Goal: Task Accomplishment & Management: Use online tool/utility

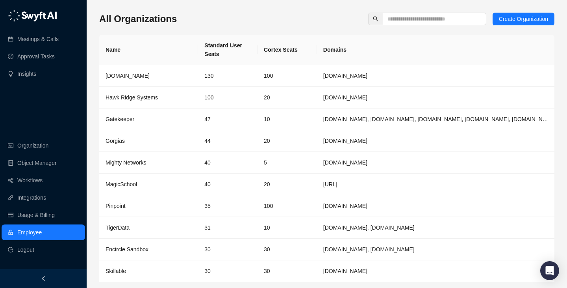
click at [221, 30] on div "All Organizations Create Organization Name Standard User Seats Cortex Seats Dom…" at bounding box center [326, 160] width 455 height 294
click at [45, 192] on link "Integrations" at bounding box center [31, 197] width 29 height 16
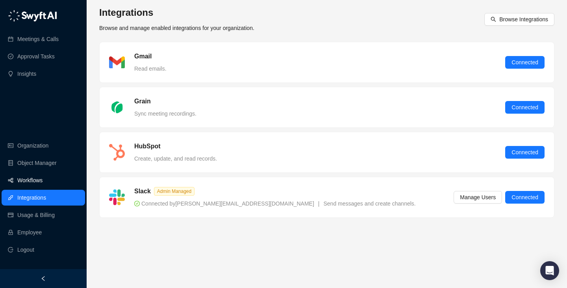
click at [43, 184] on link "Workflows" at bounding box center [29, 180] width 25 height 16
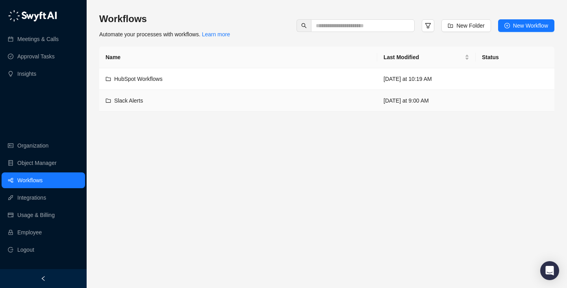
click at [225, 100] on div "Slack Alerts" at bounding box center [239, 100] width 266 height 9
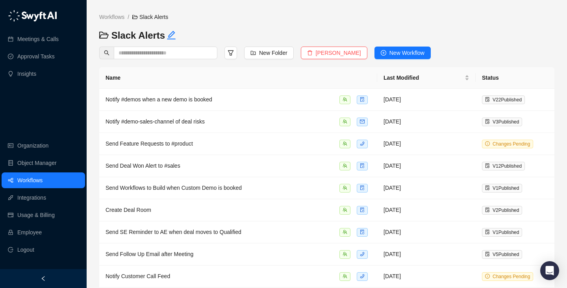
click at [321, 80] on th "Name" at bounding box center [238, 78] width 278 height 22
click at [382, 58] on button "New Workflow" at bounding box center [403, 52] width 56 height 13
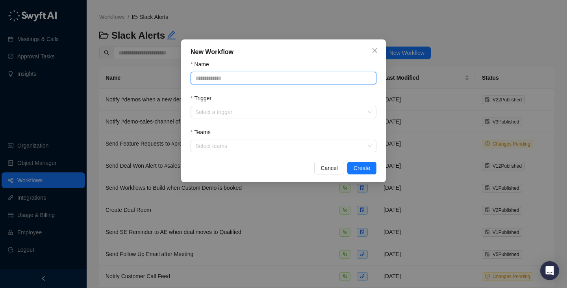
click at [255, 73] on input "Name" at bounding box center [284, 78] width 186 height 13
type input "**********"
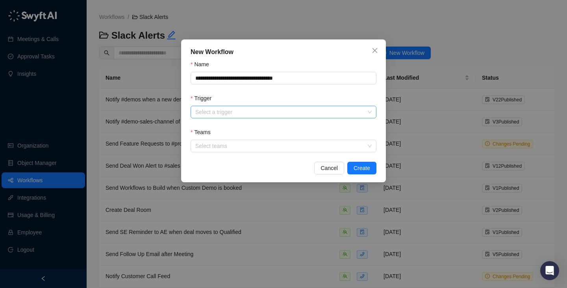
click at [204, 113] on input "Trigger" at bounding box center [281, 112] width 172 height 12
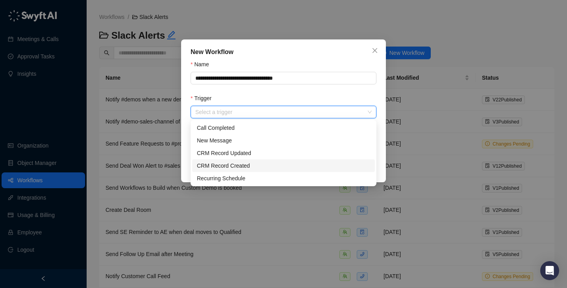
click at [246, 163] on div "CRM Record Created" at bounding box center [283, 165] width 173 height 9
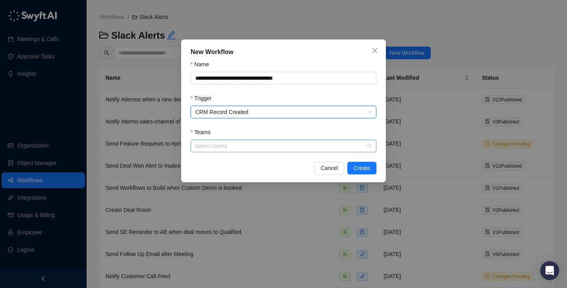
click at [222, 147] on div at bounding box center [279, 146] width 175 height 6
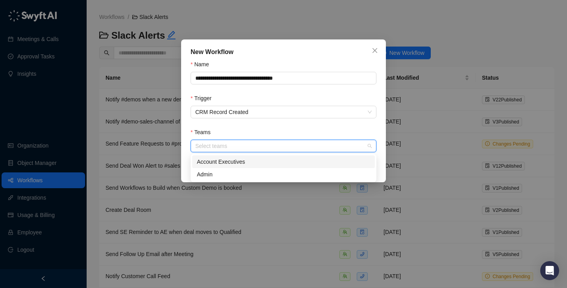
click at [237, 164] on div "Account Executives" at bounding box center [283, 161] width 173 height 9
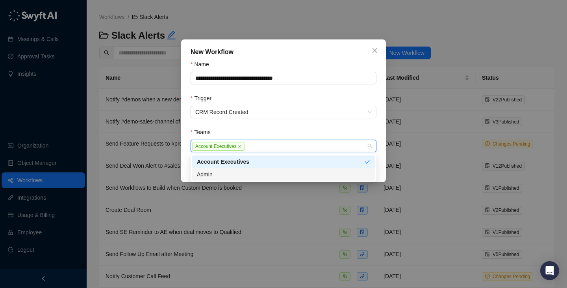
click at [237, 172] on div "Admin" at bounding box center [283, 174] width 173 height 9
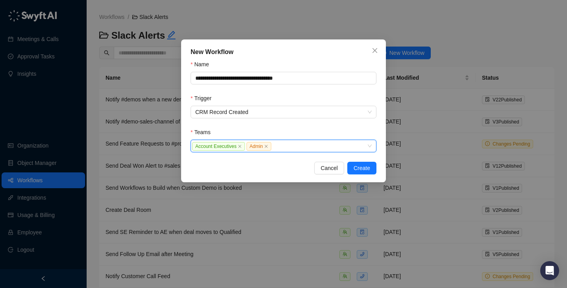
click at [263, 126] on form "**********" at bounding box center [284, 106] width 186 height 92
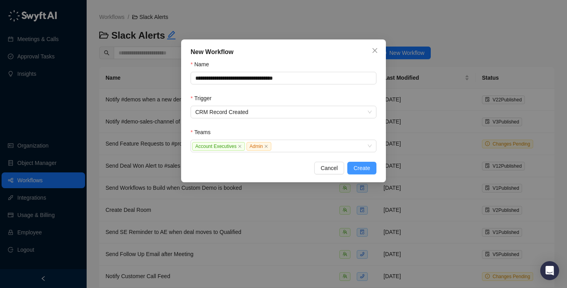
click at [372, 167] on button "Create" at bounding box center [361, 168] width 29 height 13
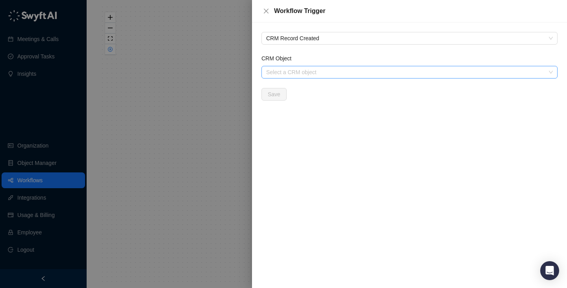
click at [304, 78] on div "Select a CRM object" at bounding box center [410, 72] width 296 height 13
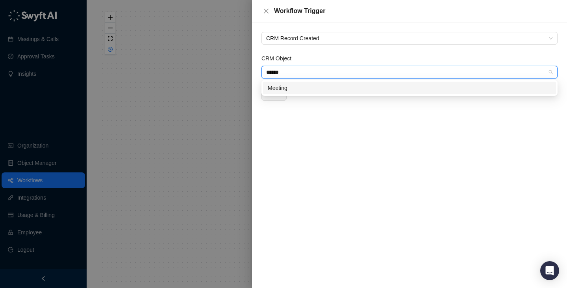
type input "*******"
click at [301, 92] on div "Meeting" at bounding box center [410, 88] width 284 height 9
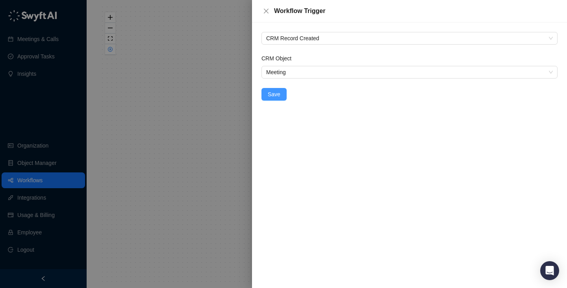
click at [277, 92] on span "Save" at bounding box center [274, 94] width 13 height 9
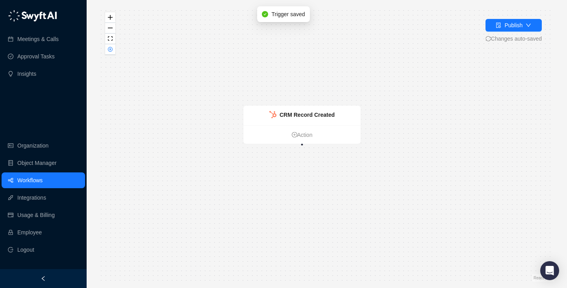
drag, startPoint x: 209, startPoint y: 118, endPoint x: 172, endPoint y: 74, distance: 57.3
click at [172, 74] on div "CRM Record Created Action" at bounding box center [326, 143] width 455 height 275
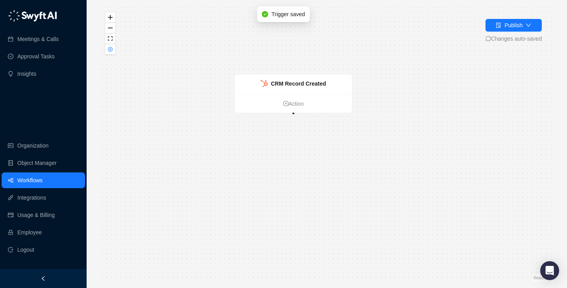
drag, startPoint x: 172, startPoint y: 74, endPoint x: 175, endPoint y: 66, distance: 8.9
click at [175, 66] on div "CRM Record Created Action" at bounding box center [326, 143] width 455 height 275
click at [297, 102] on link "Action" at bounding box center [292, 103] width 117 height 9
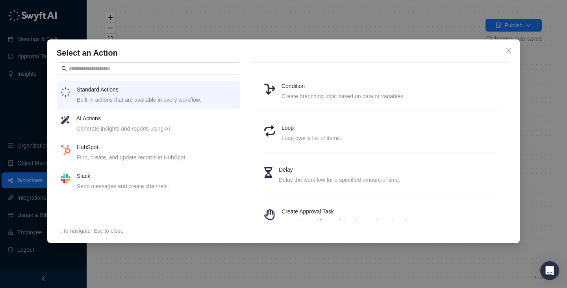
click at [123, 125] on div "Generate insights and reports using AI." at bounding box center [156, 128] width 160 height 9
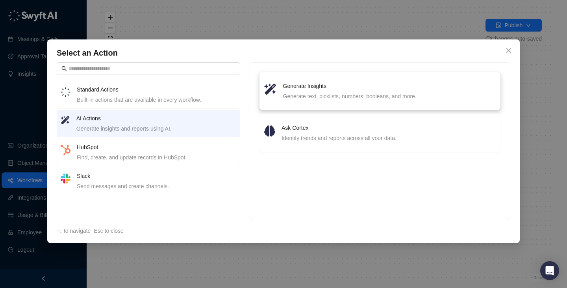
click at [287, 95] on div "Generate text, picklists, numbers, booleans, and more." at bounding box center [389, 96] width 213 height 9
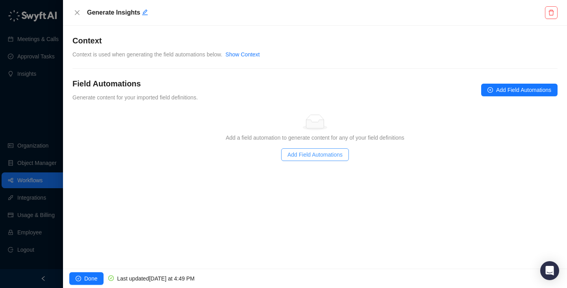
click at [332, 158] on span "Add Field Automations" at bounding box center [315, 154] width 55 height 9
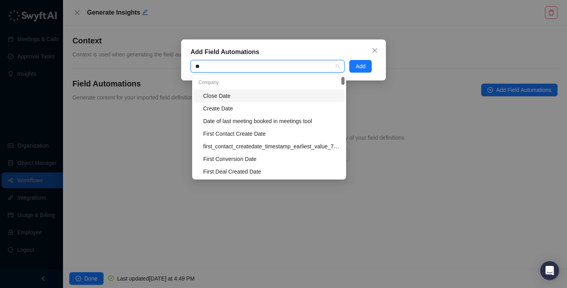
type input "*"
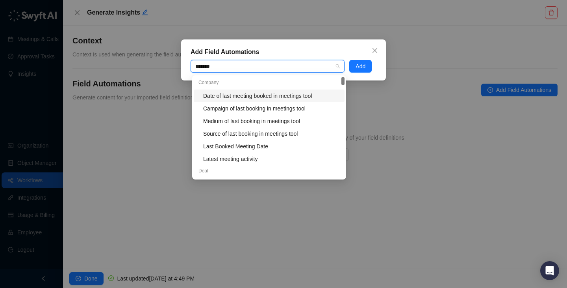
type input "*******"
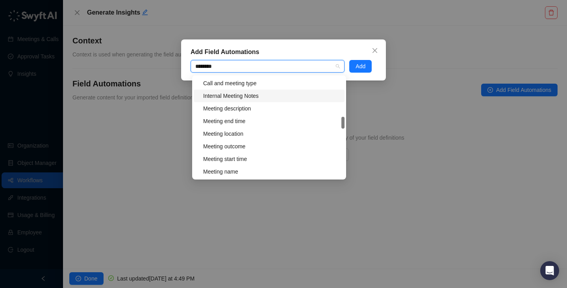
scroll to position [102, 0]
click at [258, 156] on div "Meeting start time" at bounding box center [271, 158] width 137 height 9
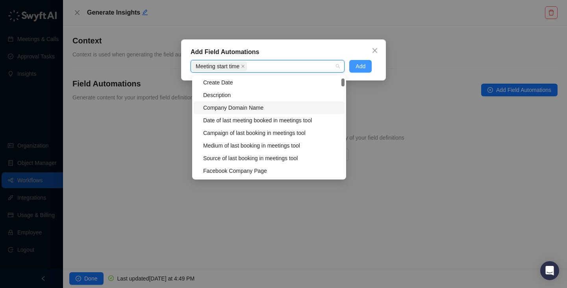
click at [357, 64] on span "Add" at bounding box center [361, 66] width 10 height 9
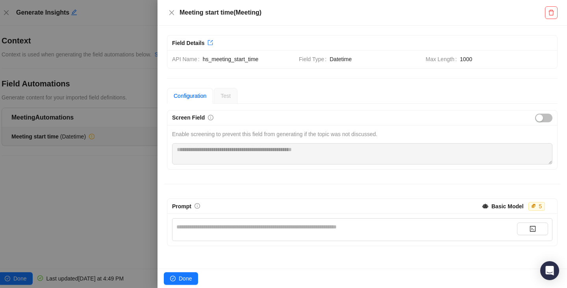
click at [301, 228] on div "**********" at bounding box center [346, 226] width 341 height 9
click at [342, 63] on span "Datetime" at bounding box center [375, 59] width 90 height 9
click at [276, 221] on div "**********" at bounding box center [362, 229] width 381 height 23
click at [279, 230] on div "**********" at bounding box center [346, 226] width 341 height 9
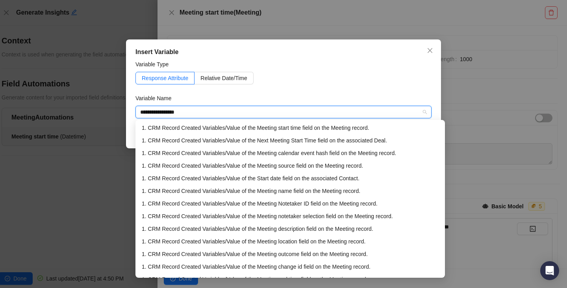
type input "**********"
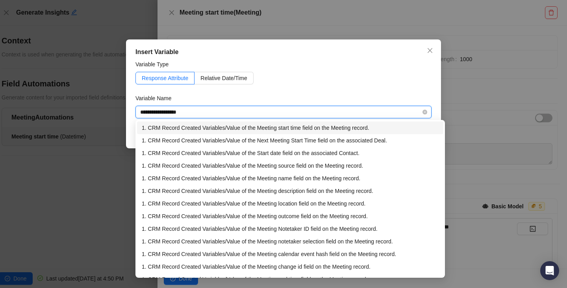
click at [309, 130] on div "1. CRM Record Created Variables / Value of the Meeting start time field on the …" at bounding box center [290, 127] width 297 height 9
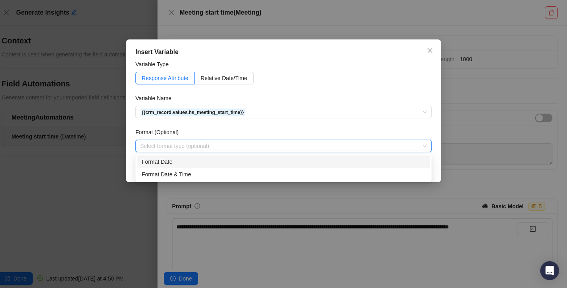
click at [243, 146] on input "search" at bounding box center [281, 146] width 282 height 12
click at [223, 162] on div "Format Date" at bounding box center [284, 161] width 284 height 9
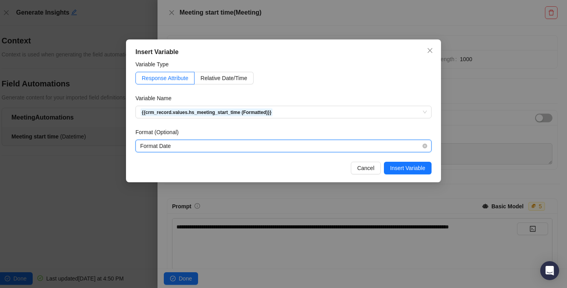
click at [228, 149] on span "Format Date" at bounding box center [283, 146] width 287 height 12
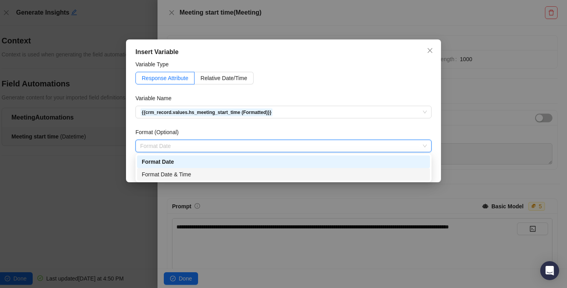
click at [220, 175] on div "Format Date & Time" at bounding box center [284, 174] width 284 height 9
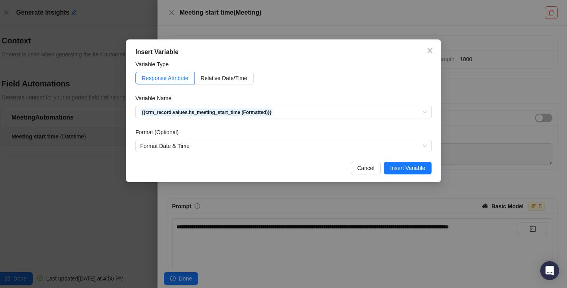
click at [269, 124] on form "Variable Type Response Attribute Relative Date/Time Variable Name {{crm_record.…" at bounding box center [284, 106] width 296 height 92
click at [400, 168] on span "Insert Variable" at bounding box center [407, 167] width 35 height 9
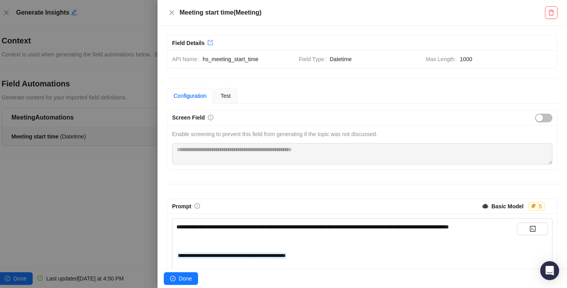
scroll to position [15, 0]
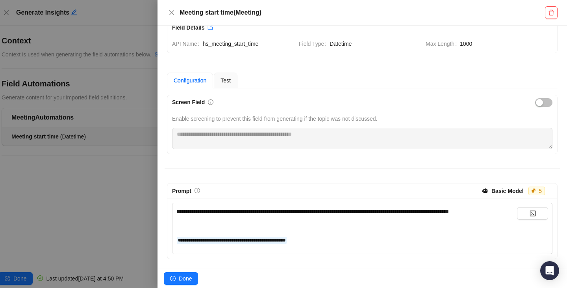
click at [311, 179] on div "**********" at bounding box center [363, 177] width 396 height 164
click at [324, 223] on div "﻿" at bounding box center [346, 225] width 341 height 9
click at [326, 212] on span "**********" at bounding box center [312, 211] width 273 height 6
click at [180, 276] on span "Done" at bounding box center [185, 278] width 13 height 9
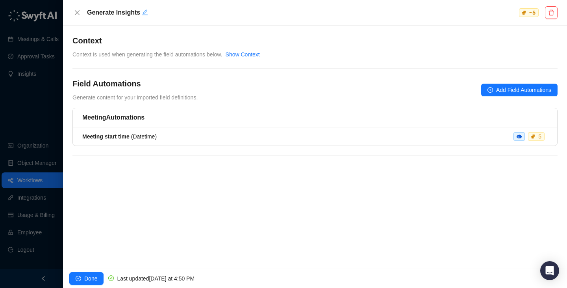
click at [147, 13] on icon "edit" at bounding box center [145, 12] width 6 height 6
click at [147, 13] on textarea "**********" at bounding box center [296, 12] width 429 height 13
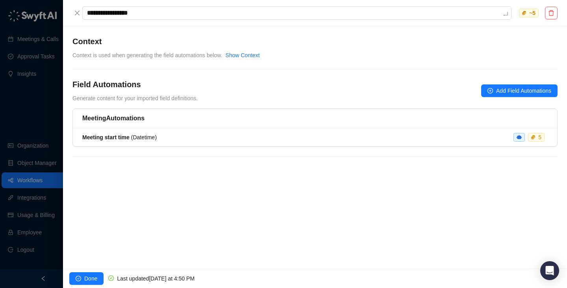
type textarea "**********"
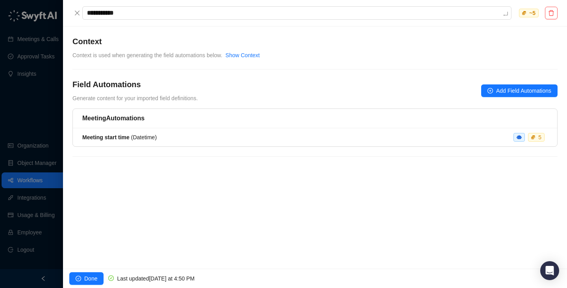
type textarea "**********"
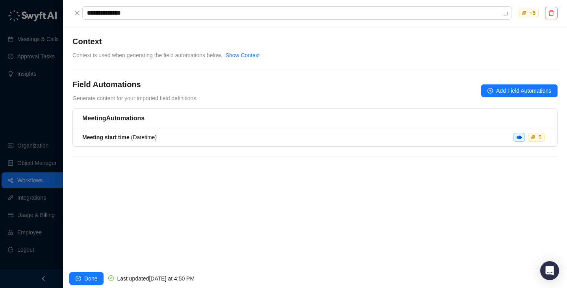
type textarea "**********"
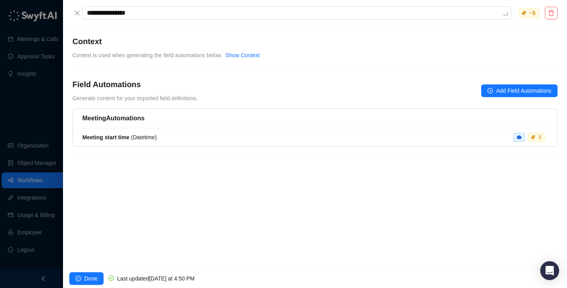
type textarea "**********"
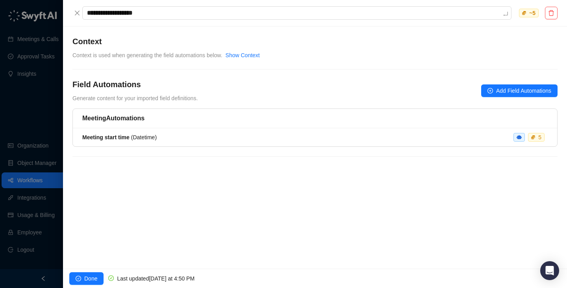
type textarea "**********"
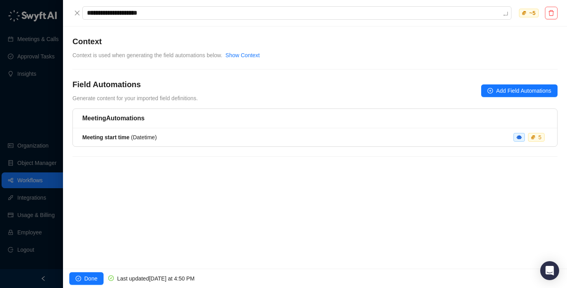
type textarea "**********"
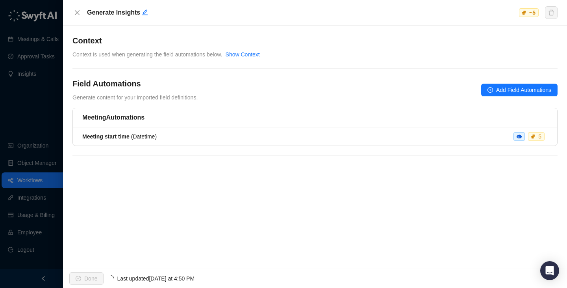
click at [138, 55] on span "Context is used when generating the field automations below." at bounding box center [147, 54] width 150 height 6
click at [49, 101] on div at bounding box center [283, 144] width 567 height 288
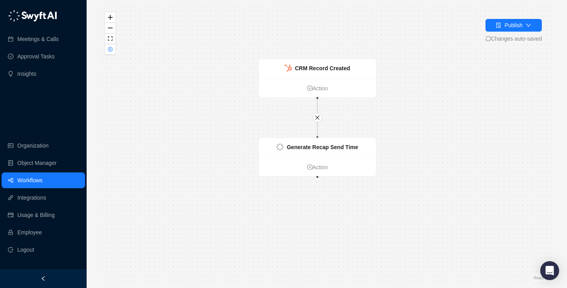
drag, startPoint x: 192, startPoint y: 173, endPoint x: 172, endPoint y: 131, distance: 47.1
click at [172, 129] on div "CRM Record Created Action Generate Recap Send Time Action" at bounding box center [326, 143] width 455 height 275
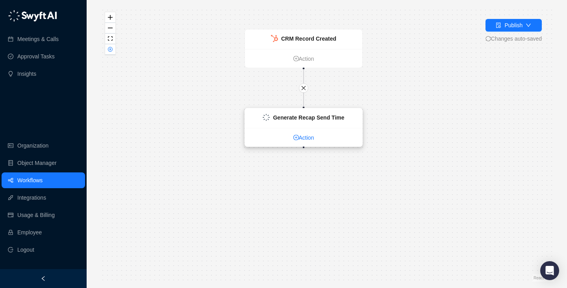
click at [305, 139] on link "Action" at bounding box center [303, 137] width 117 height 9
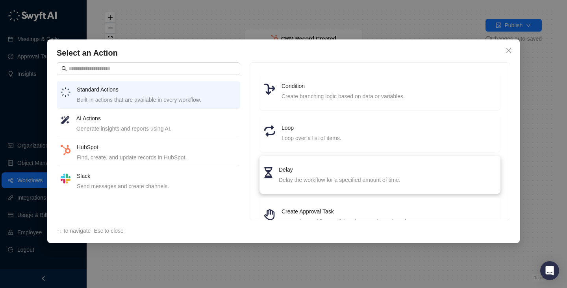
click at [309, 183] on div "Delay the workflow for a specified amount of time." at bounding box center [387, 179] width 217 height 9
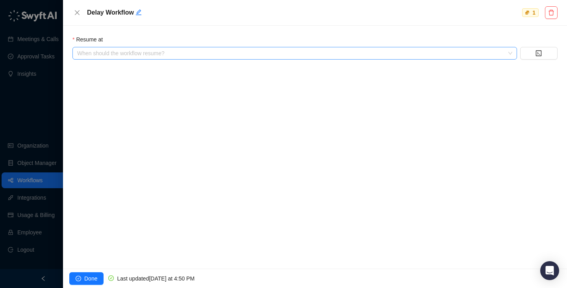
click at [148, 50] on input "search" at bounding box center [292, 53] width 431 height 12
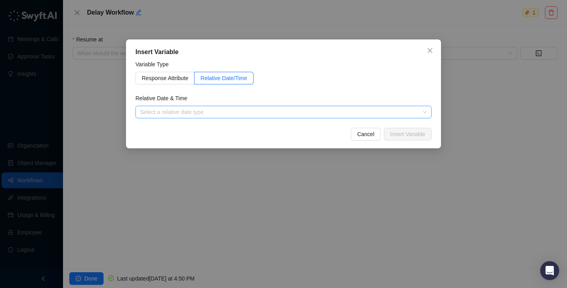
click at [227, 114] on input "search" at bounding box center [281, 112] width 282 height 12
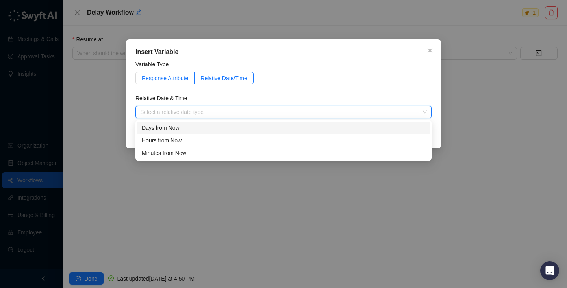
click at [160, 84] on label "Response Attribute" at bounding box center [165, 78] width 59 height 13
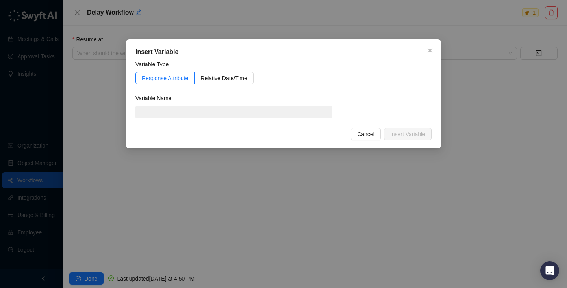
click at [166, 114] on span at bounding box center [234, 112] width 197 height 13
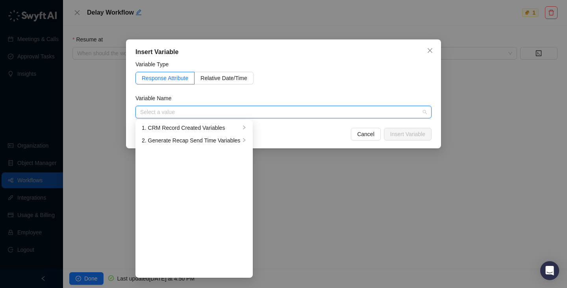
click at [166, 114] on input "search" at bounding box center [281, 112] width 282 height 12
click at [177, 137] on div "2. Generate Recap Send Time Variables" at bounding box center [191, 140] width 98 height 9
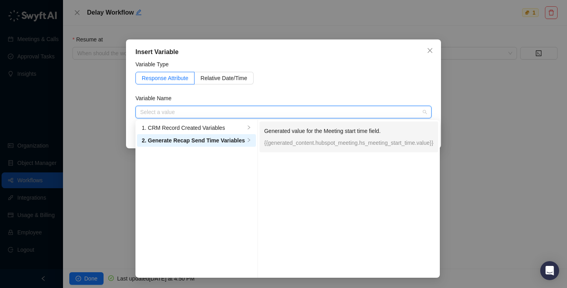
click at [292, 143] on p "{{generated_content.hubspot_meeting.hs_meeting_start_time.value}}" at bounding box center [348, 142] width 169 height 9
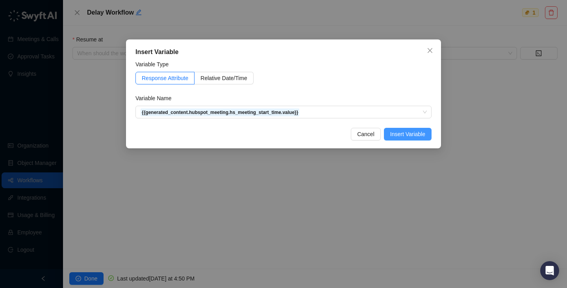
click at [416, 132] on span "Insert Variable" at bounding box center [407, 134] width 35 height 9
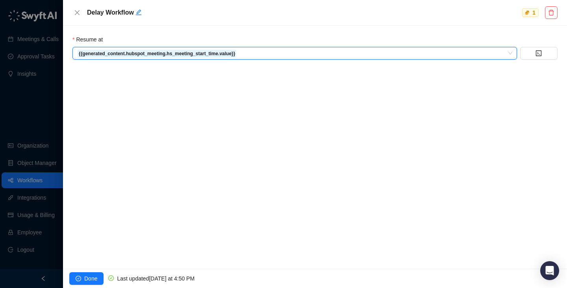
click at [41, 97] on div at bounding box center [283, 144] width 567 height 288
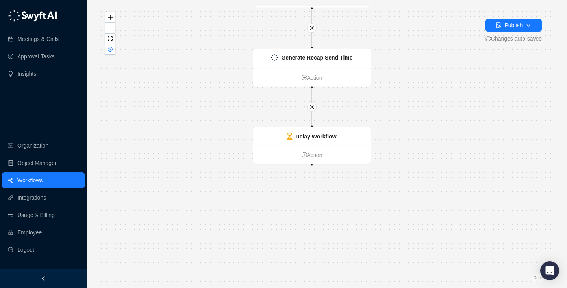
drag, startPoint x: 188, startPoint y: 192, endPoint x: 173, endPoint y: 112, distance: 81.4
click at [173, 112] on div "Delay Workflow Action CRM Record Created Action Generate Recap Send Time Action" at bounding box center [326, 143] width 455 height 275
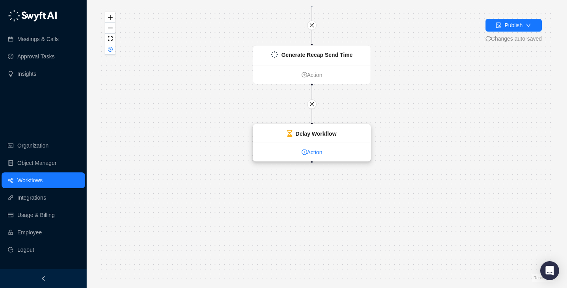
click at [320, 152] on link "Action" at bounding box center [311, 152] width 117 height 9
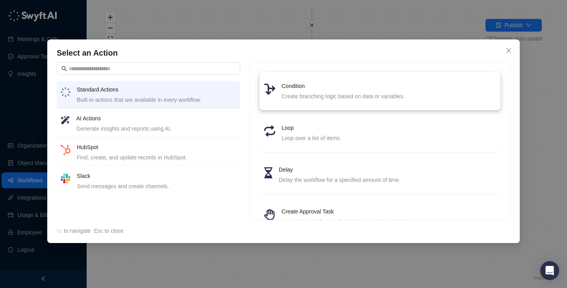
click at [318, 93] on div "Create branching logic based on data or variables." at bounding box center [389, 96] width 214 height 9
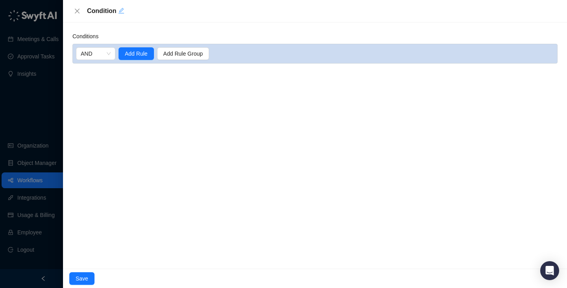
click at [122, 10] on icon "edit" at bounding box center [121, 11] width 6 height 6
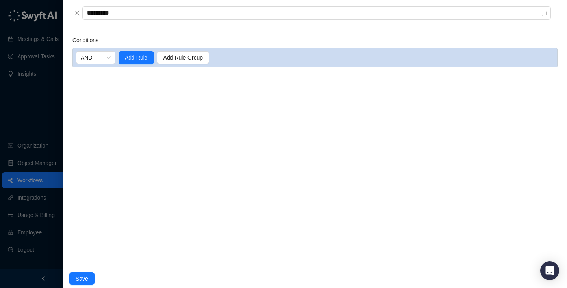
click at [122, 10] on textarea "*********" at bounding box center [316, 12] width 469 height 13
type textarea "*"
type textarea "**"
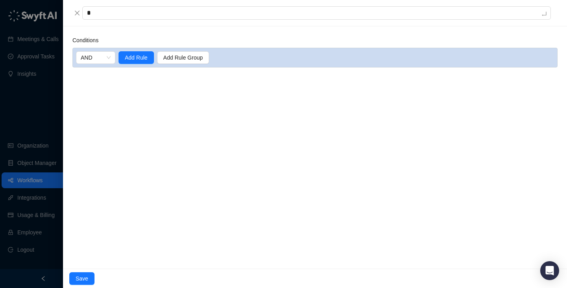
type textarea "**"
type textarea "****"
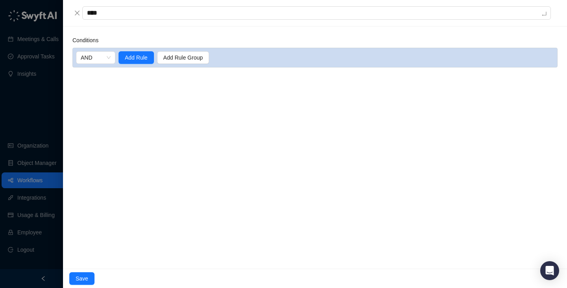
type textarea "*****"
type textarea "******"
type textarea "*******"
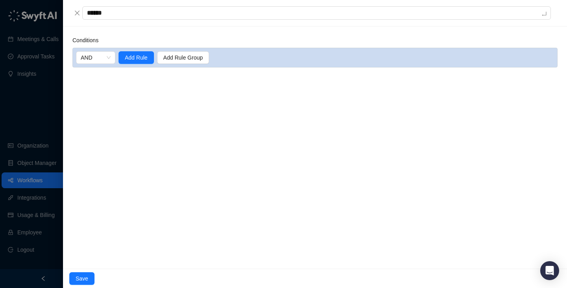
type textarea "*******"
type textarea "*********"
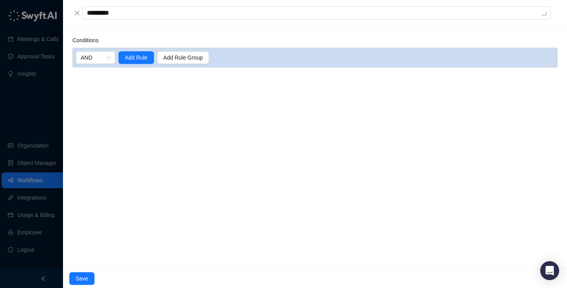
type textarea "**********"
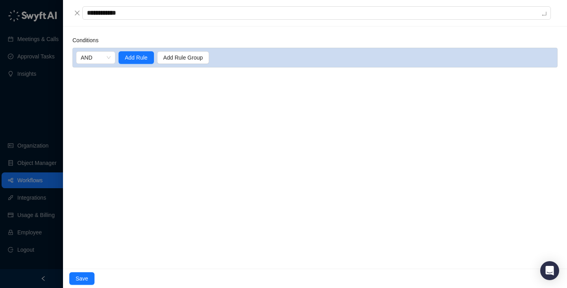
type textarea "**********"
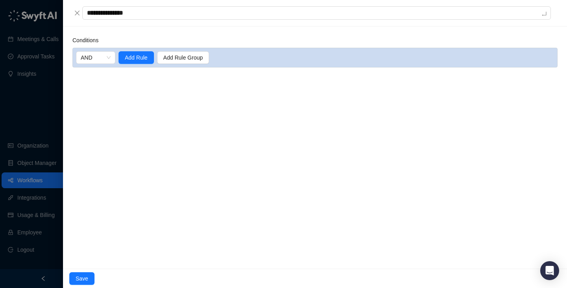
type textarea "**********"
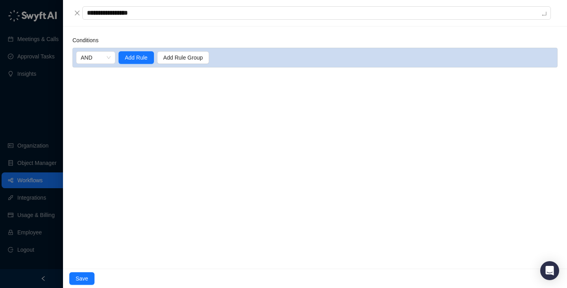
type textarea "**********"
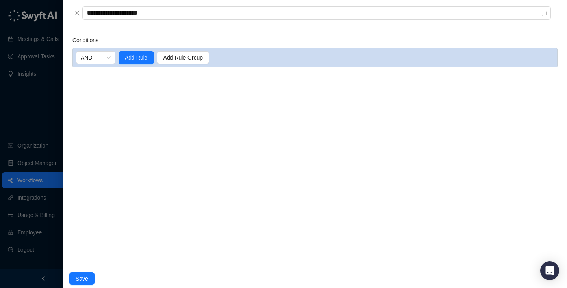
type textarea "**********"
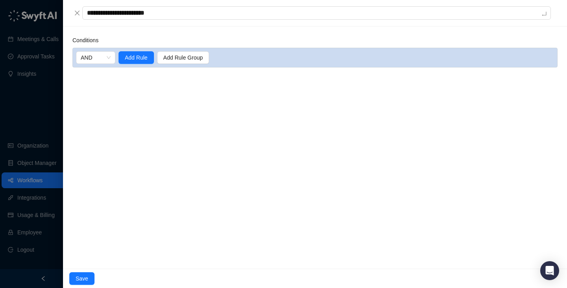
type textarea "**********"
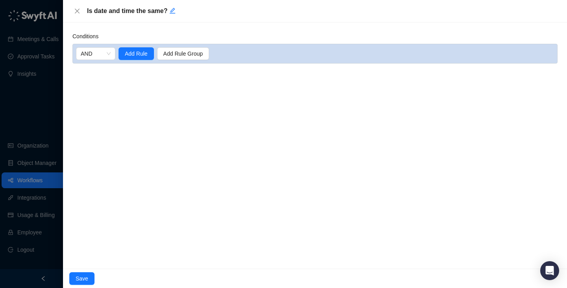
click at [146, 80] on div "Conditions AND Add Rule Add Rule Group" at bounding box center [315, 145] width 504 height 246
click at [143, 52] on span "Add Rule" at bounding box center [136, 53] width 23 height 9
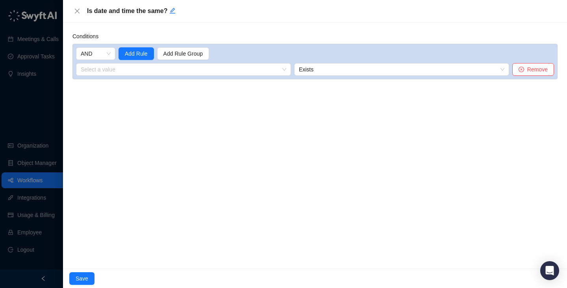
click at [167, 71] on input "search" at bounding box center [181, 69] width 201 height 12
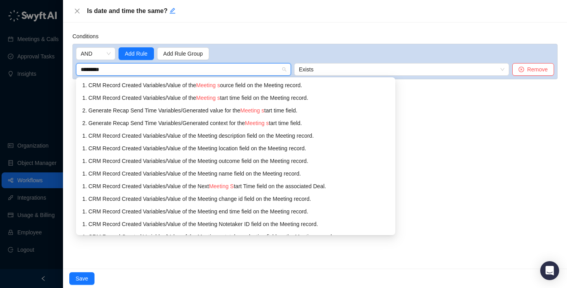
type input "**********"
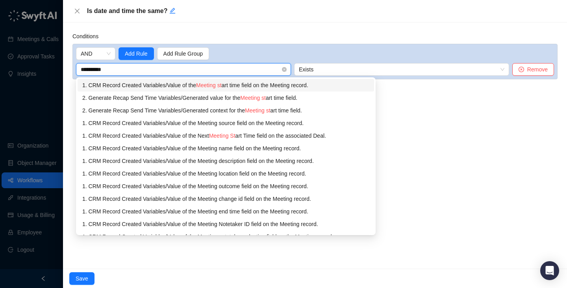
click at [221, 81] on div "1. CRM Record Created Variables / Value of the Meeting st art time field on the…" at bounding box center [225, 85] width 287 height 9
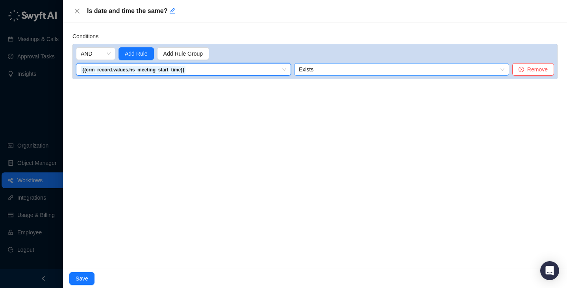
click at [331, 70] on span "Exists" at bounding box center [402, 69] width 206 height 12
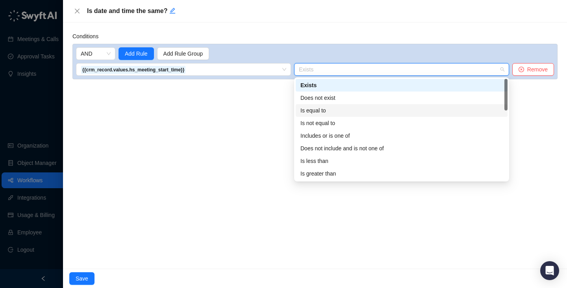
click at [325, 113] on div "Is equal to" at bounding box center [402, 110] width 202 height 9
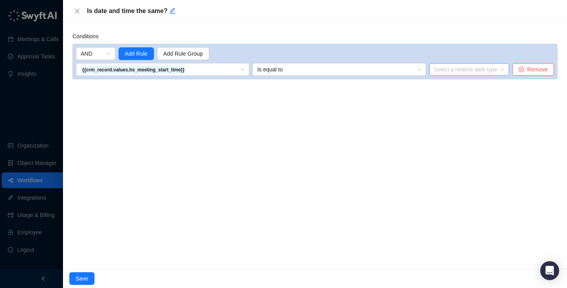
click at [445, 67] on input "search" at bounding box center [467, 69] width 66 height 12
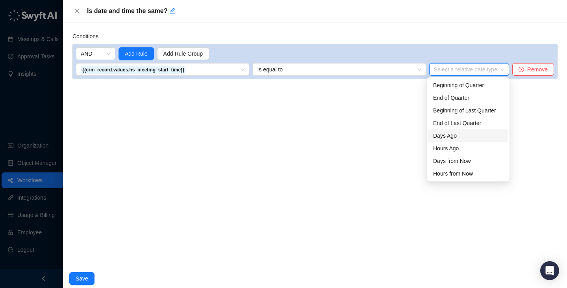
click at [325, 140] on div "Conditions AND Add Rule Add Rule Group {{crm_record.values.hs_meeting_start_tim…" at bounding box center [315, 145] width 504 height 246
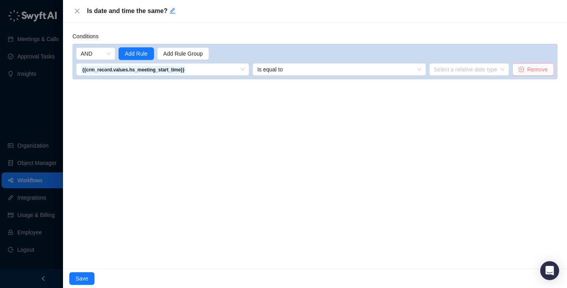
click at [524, 72] on button "Remove" at bounding box center [534, 69] width 42 height 13
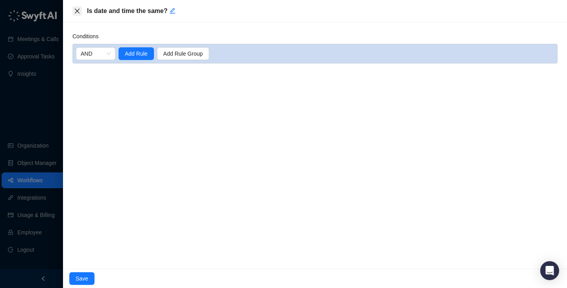
click at [78, 9] on icon "close" at bounding box center [77, 11] width 6 height 6
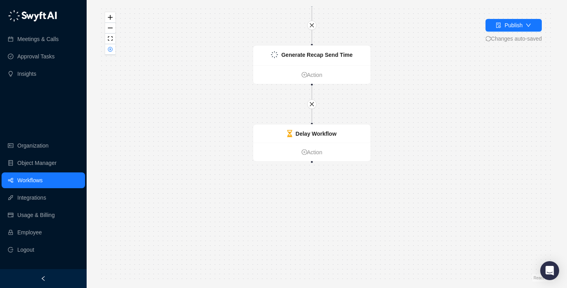
click at [385, 208] on div "Delay Workflow Action CRM Record Created Action Generate Recap Send Time Action" at bounding box center [326, 143] width 455 height 275
click at [310, 157] on link "Action" at bounding box center [311, 154] width 117 height 9
click at [310, 157] on link "Action" at bounding box center [312, 154] width 117 height 9
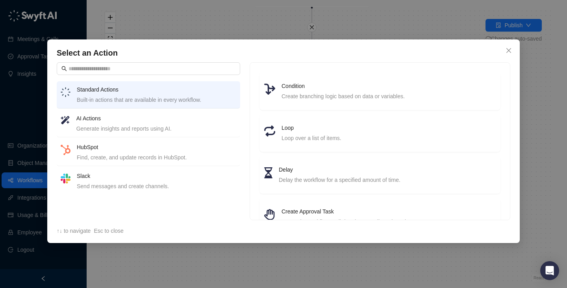
click at [177, 151] on div "HubSpot Find, create, and update records in HubSpot." at bounding box center [157, 152] width 160 height 19
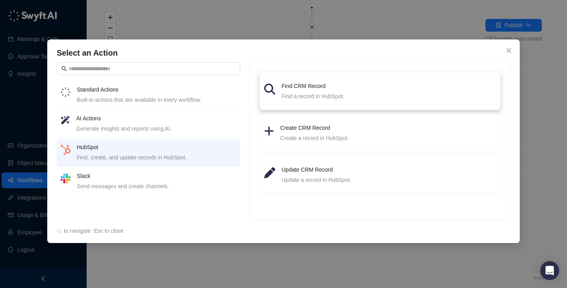
click at [318, 84] on h4 "Find CRM Record" at bounding box center [389, 86] width 214 height 9
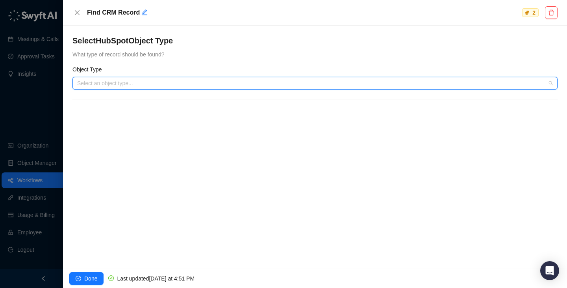
click at [226, 85] on input "search" at bounding box center [312, 83] width 471 height 12
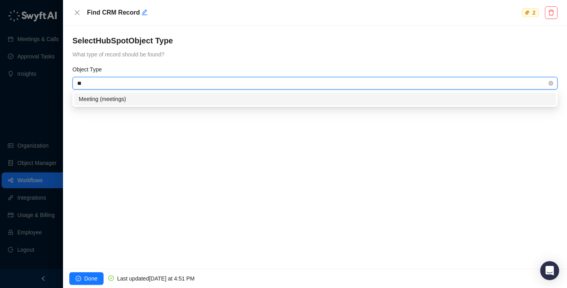
type input "***"
click at [174, 102] on div "Meeting (meetings)" at bounding box center [315, 99] width 473 height 9
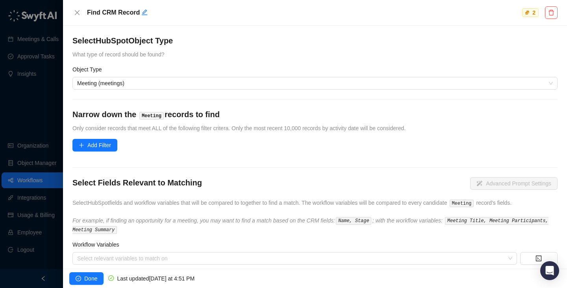
drag, startPoint x: 237, startPoint y: 152, endPoint x: 239, endPoint y: 130, distance: 21.8
click at [237, 144] on form "Select HubSpot Object Type What type of record should be found? Object Type Mee…" at bounding box center [314, 166] width 485 height 263
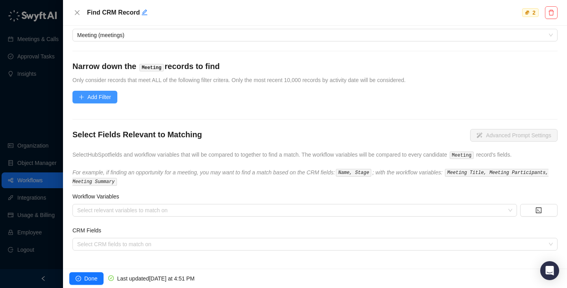
click at [110, 99] on span "Add Filter" at bounding box center [99, 97] width 24 height 9
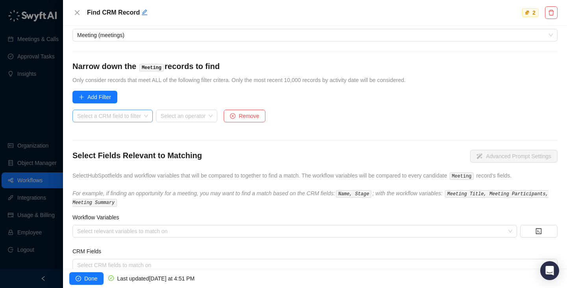
click at [126, 117] on input "search" at bounding box center [110, 116] width 66 height 12
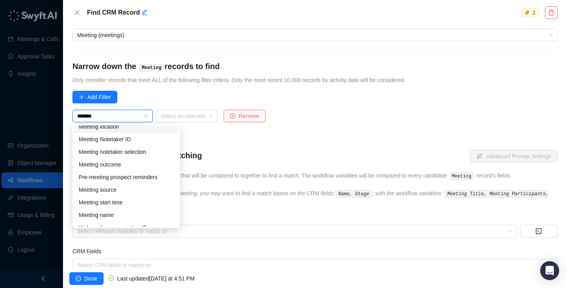
scroll to position [101, 0]
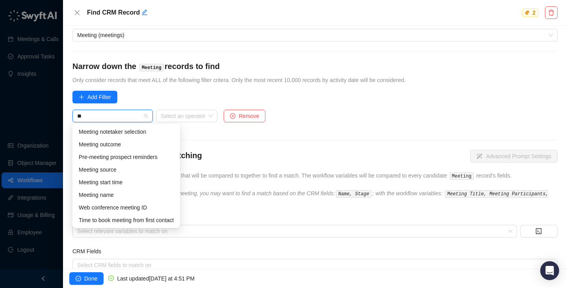
type input "*"
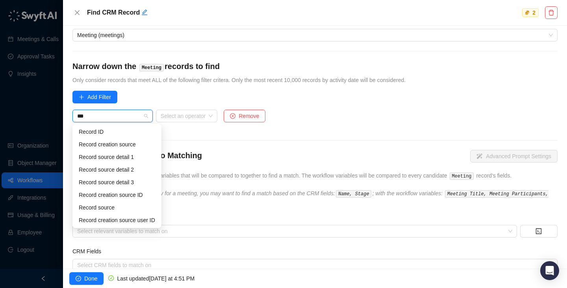
scroll to position [13, 0]
type input "******"
click at [114, 134] on div "Record ID" at bounding box center [117, 131] width 76 height 9
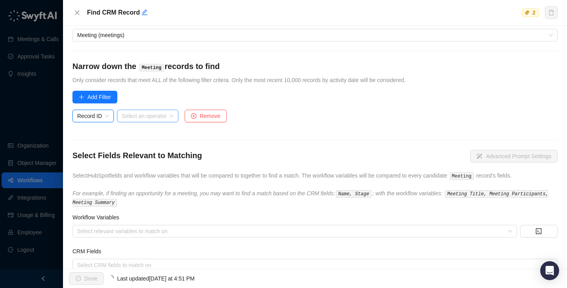
click at [158, 115] on input "search" at bounding box center [145, 116] width 47 height 12
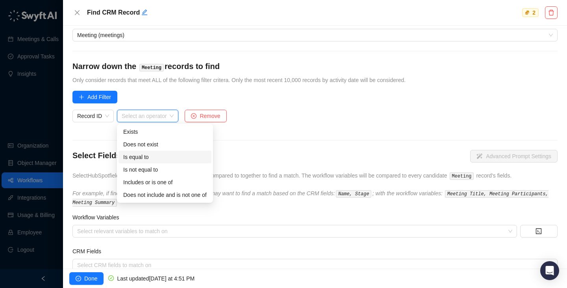
click at [169, 154] on div "Is equal to" at bounding box center [165, 156] width 84 height 9
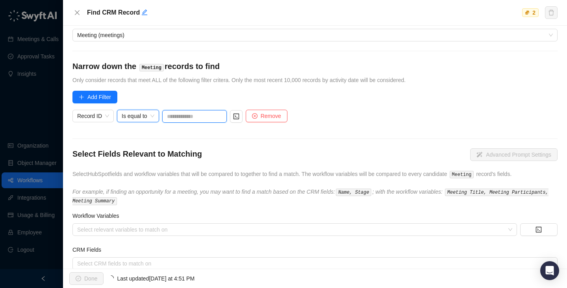
click at [210, 112] on input "text" at bounding box center [194, 116] width 65 height 13
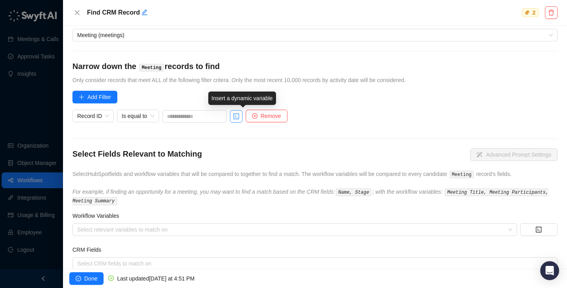
click at [243, 117] on button "button" at bounding box center [236, 116] width 13 height 13
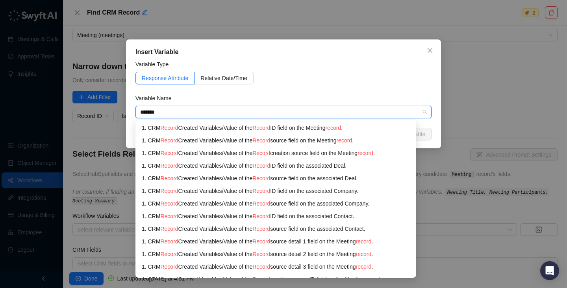
type input "********"
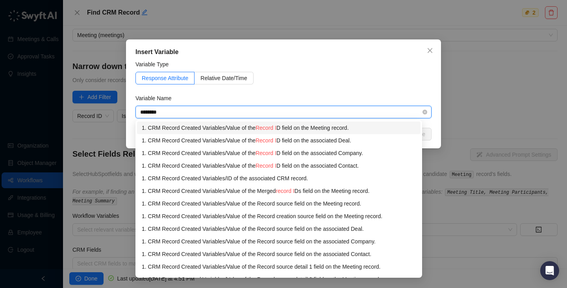
click at [257, 125] on div "1. CRM Record Created Variables / Value of the Record I D field on the Meeting …" at bounding box center [279, 127] width 274 height 9
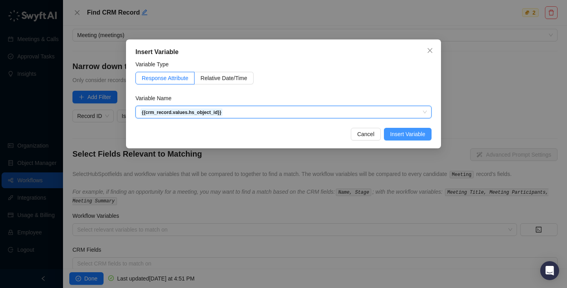
click at [398, 134] on span "Insert Variable" at bounding box center [407, 134] width 35 height 9
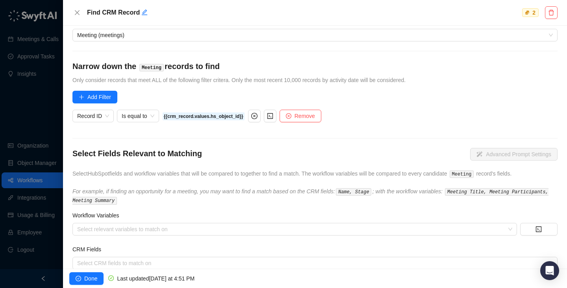
scroll to position [67, 0]
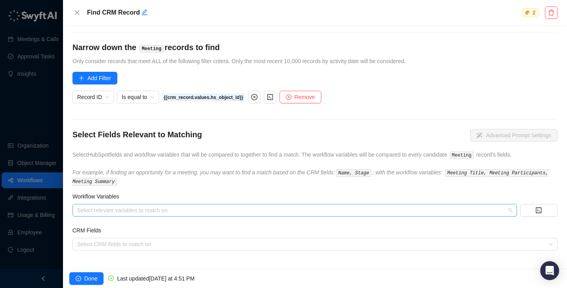
click at [199, 210] on div at bounding box center [290, 210] width 433 height 6
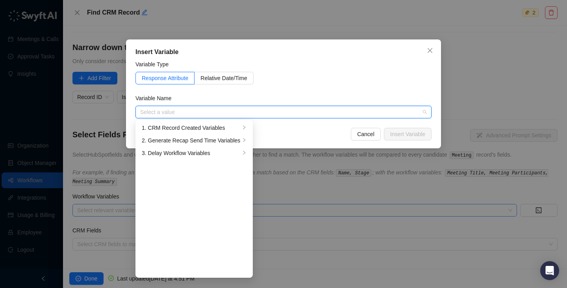
type input "*"
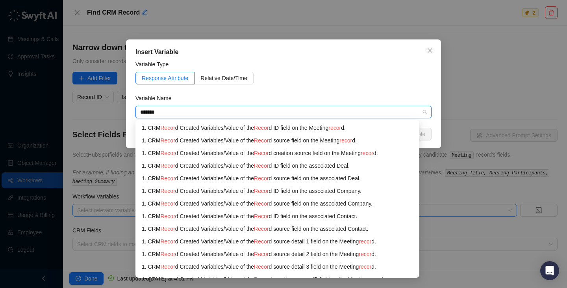
type input "********"
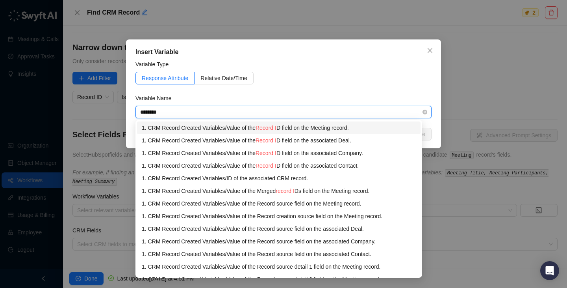
click at [273, 129] on span "Record I" at bounding box center [266, 127] width 21 height 6
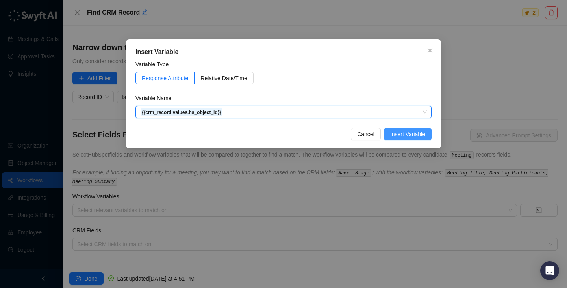
click at [413, 134] on span "Insert Variable" at bounding box center [407, 134] width 35 height 9
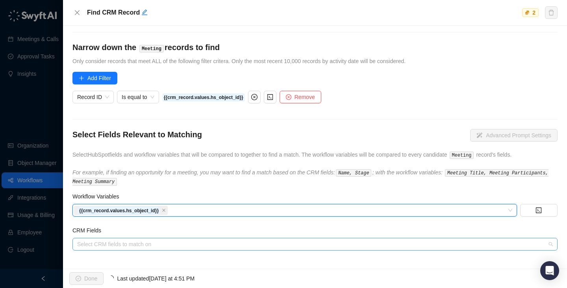
click at [208, 245] on div at bounding box center [311, 244] width 474 height 6
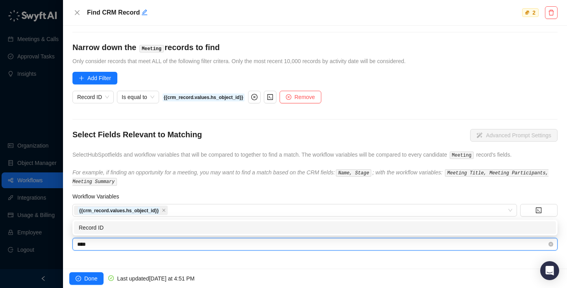
type input "*****"
click at [153, 227] on div "Record ID" at bounding box center [315, 227] width 473 height 9
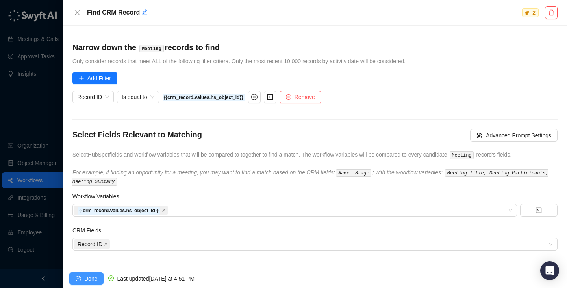
click at [98, 276] on button "Done" at bounding box center [86, 278] width 34 height 13
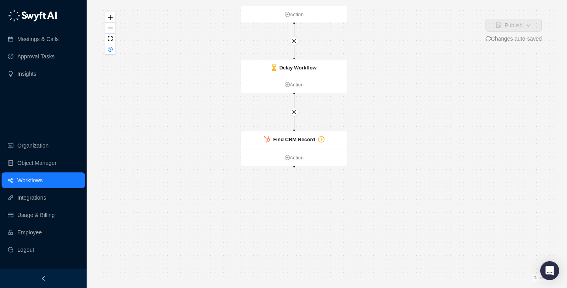
drag, startPoint x: 194, startPoint y: 219, endPoint x: 161, endPoint y: 117, distance: 107.5
click at [161, 116] on div "Delay Workflow Action CRM Record Created Action Generate Recap Send Time Action…" at bounding box center [326, 143] width 455 height 275
click at [270, 141] on img at bounding box center [267, 139] width 6 height 7
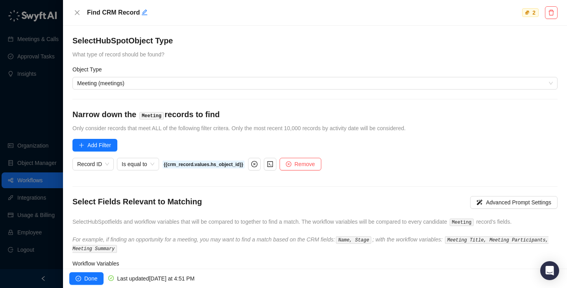
scroll to position [67, 0]
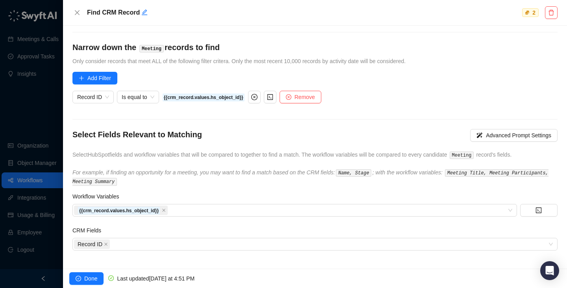
click at [36, 108] on div at bounding box center [283, 144] width 567 height 288
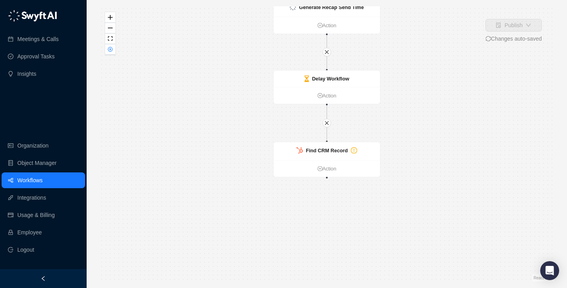
drag, startPoint x: 418, startPoint y: 231, endPoint x: 418, endPoint y: 139, distance: 91.8
click at [418, 139] on div "Delay Workflow Action CRM Record Created Action Generate Recap Send Time Action…" at bounding box center [326, 143] width 455 height 275
click at [371, 156] on div "Find CRM Record" at bounding box center [327, 151] width 107 height 18
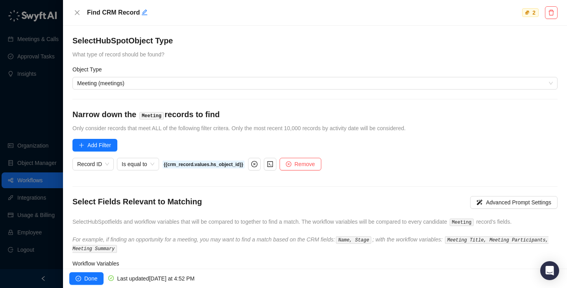
scroll to position [67, 0]
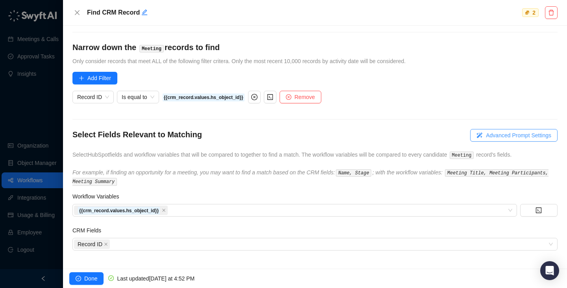
click at [490, 137] on span "Advanced Prompt Settings" at bounding box center [518, 135] width 65 height 9
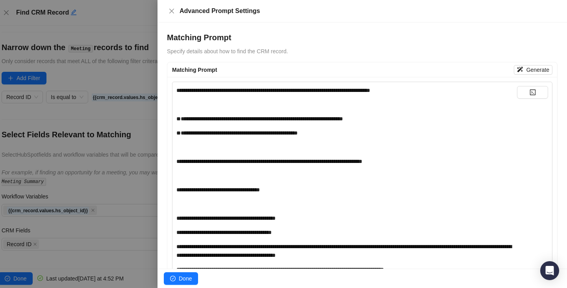
scroll to position [541, 0]
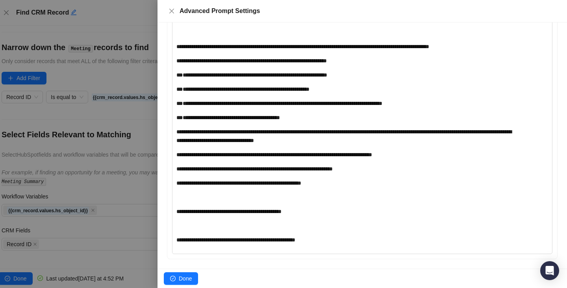
click at [107, 161] on div at bounding box center [283, 144] width 567 height 288
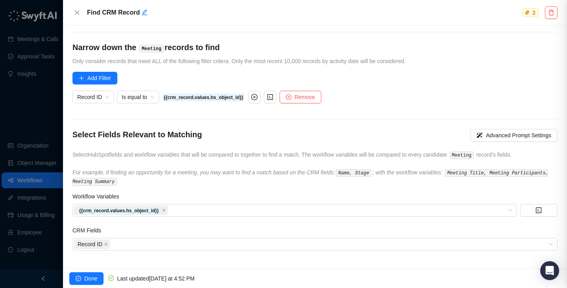
click at [52, 106] on div at bounding box center [283, 144] width 567 height 288
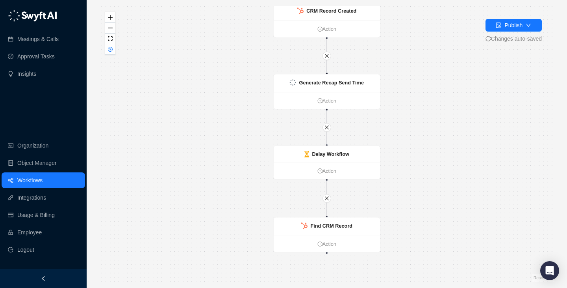
drag, startPoint x: 412, startPoint y: 207, endPoint x: 412, endPoint y: 112, distance: 95.3
click at [412, 112] on div "Delay Workflow Action CRM Record Created Action Generate Recap Send Time Action…" at bounding box center [326, 143] width 455 height 275
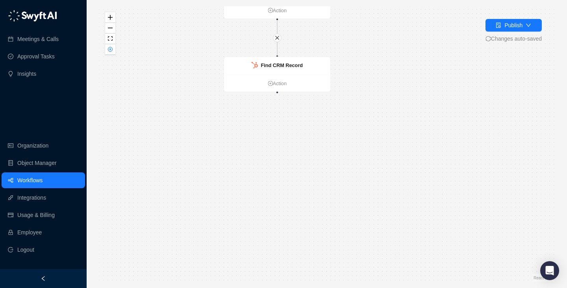
drag, startPoint x: 411, startPoint y: 130, endPoint x: 358, endPoint y: 49, distance: 96.6
click at [358, 49] on div "Delay Workflow Action CRM Record Created Action Generate Recap Send Time Action…" at bounding box center [326, 143] width 455 height 275
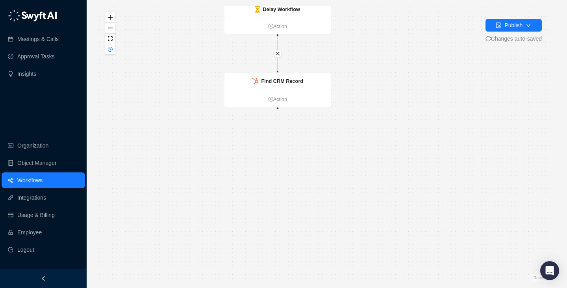
drag, startPoint x: 357, startPoint y: 49, endPoint x: 367, endPoint y: 101, distance: 53.0
click at [367, 101] on div "Delay Workflow Action CRM Record Created Action Generate Recap Send Time Action…" at bounding box center [326, 143] width 455 height 275
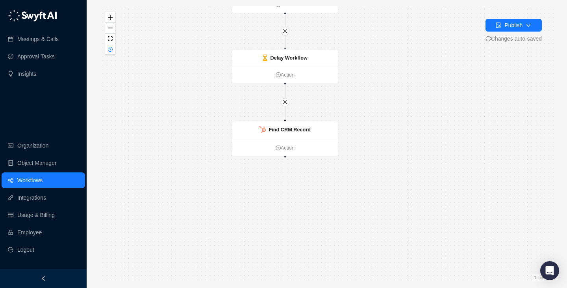
drag, startPoint x: 367, startPoint y: 101, endPoint x: 367, endPoint y: 118, distance: 17.3
click at [367, 118] on div "Delay Workflow Action CRM Record Created Action Generate Recap Send Time Action…" at bounding box center [326, 143] width 455 height 275
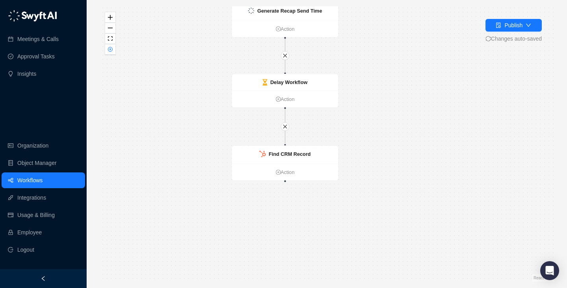
drag, startPoint x: 359, startPoint y: 176, endPoint x: 359, endPoint y: 200, distance: 23.7
click at [359, 200] on div "Delay Workflow Action CRM Record Created Action Generate Recap Send Time Action…" at bounding box center [326, 143] width 455 height 275
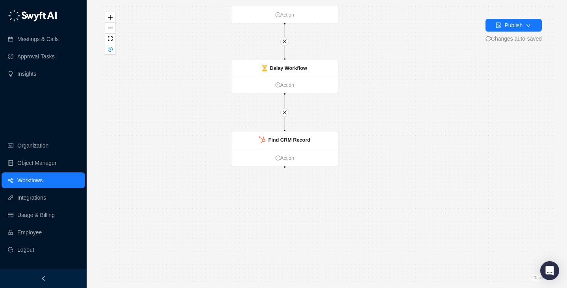
drag, startPoint x: 359, startPoint y: 200, endPoint x: 358, endPoint y: 184, distance: 16.2
click at [358, 184] on div "Delay Workflow Action CRM Record Created Action Generate Recap Send Time Action…" at bounding box center [326, 143] width 455 height 275
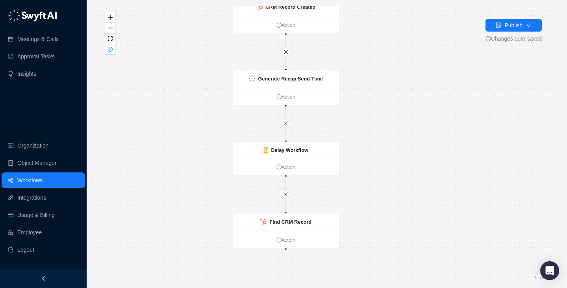
drag, startPoint x: 383, startPoint y: 109, endPoint x: 384, endPoint y: 192, distance: 83.1
click at [384, 192] on div "Delay Workflow Action CRM Record Created Action Generate Recap Send Time Action…" at bounding box center [326, 143] width 455 height 275
drag, startPoint x: 379, startPoint y: 159, endPoint x: 378, endPoint y: 184, distance: 24.8
click at [379, 184] on div "Delay Workflow Action CRM Record Created Action Generate Recap Send Time Action…" at bounding box center [326, 143] width 455 height 275
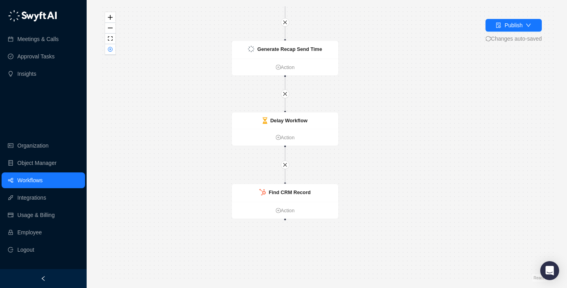
drag, startPoint x: 378, startPoint y: 184, endPoint x: 378, endPoint y: 129, distance: 54.8
click at [378, 129] on div "Delay Workflow Action CRM Record Created Action Generate Recap Send Time Action…" at bounding box center [326, 143] width 455 height 275
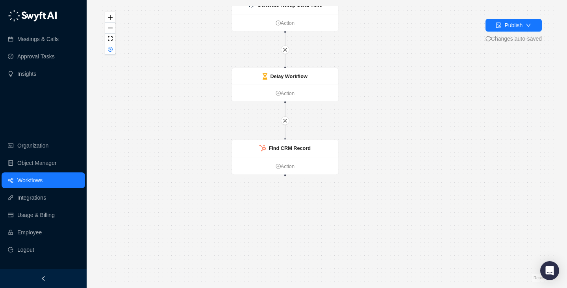
drag, startPoint x: 378, startPoint y: 129, endPoint x: 377, endPoint y: 76, distance: 53.2
click at [378, 76] on div "Delay Workflow Action CRM Record Created Action Generate Recap Send Time Action…" at bounding box center [326, 143] width 455 height 275
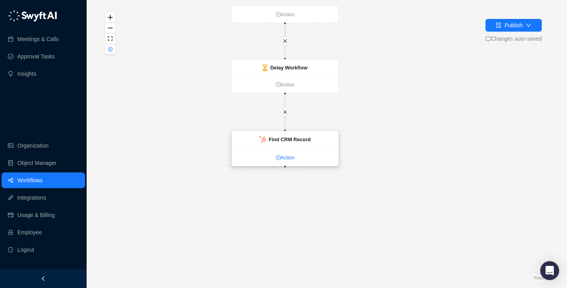
click at [293, 160] on link "Action" at bounding box center [285, 158] width 107 height 8
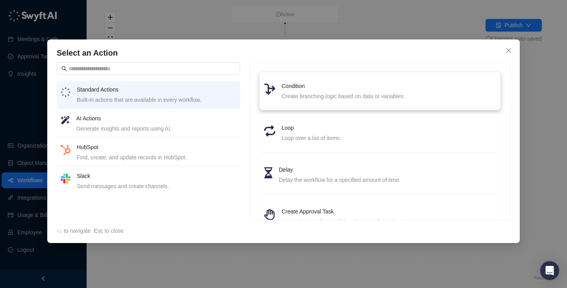
click at [319, 78] on li "Condition Create branching logic based on data or variables." at bounding box center [380, 91] width 232 height 28
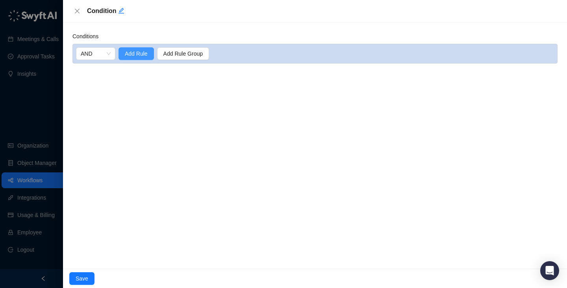
click at [141, 49] on span "Add Rule" at bounding box center [136, 53] width 23 height 9
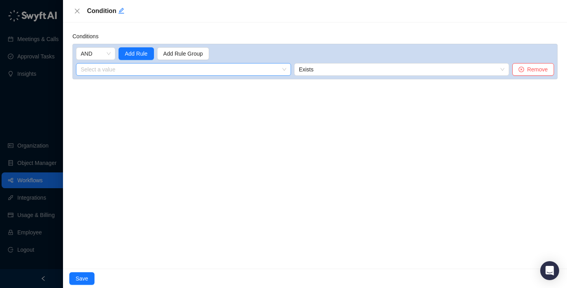
click at [147, 71] on input "search" at bounding box center [181, 69] width 201 height 12
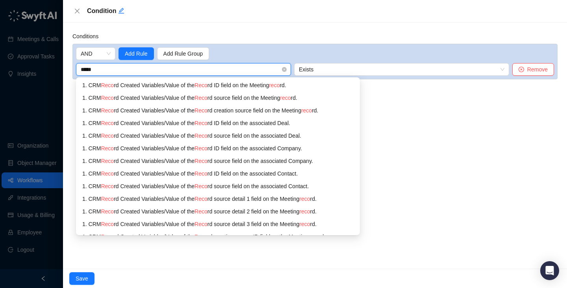
type input "******"
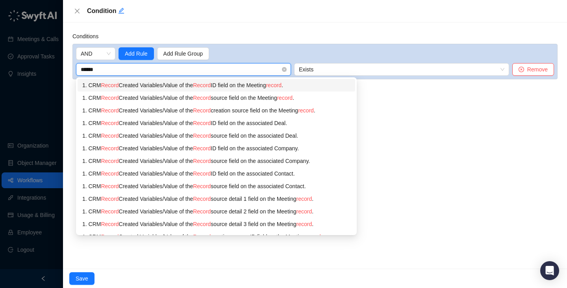
click at [225, 87] on div "1. CRM Record Created Variables / Value of the Record ID field on the Meeting r…" at bounding box center [216, 85] width 268 height 9
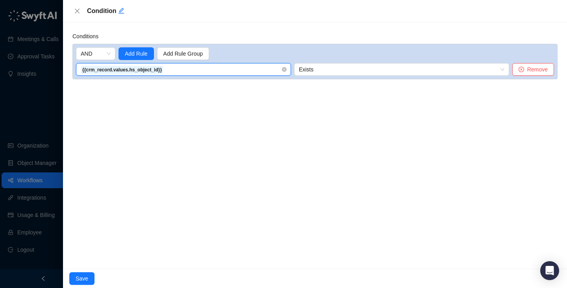
drag, startPoint x: 184, startPoint y: 65, endPoint x: 199, endPoint y: 70, distance: 16.0
click at [185, 65] on span "{{crm_record.values.hs_object_id}}" at bounding box center [184, 69] width 206 height 12
click at [253, 68] on input "search" at bounding box center [181, 69] width 201 height 12
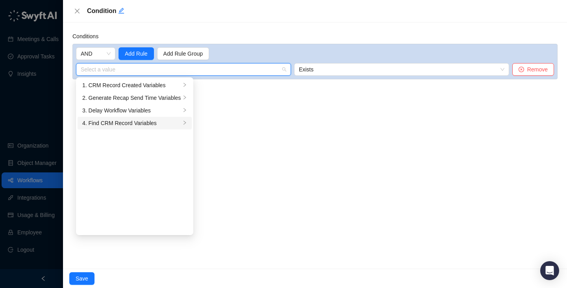
click at [145, 122] on div "4. Find CRM Record Variables" at bounding box center [131, 123] width 98 height 9
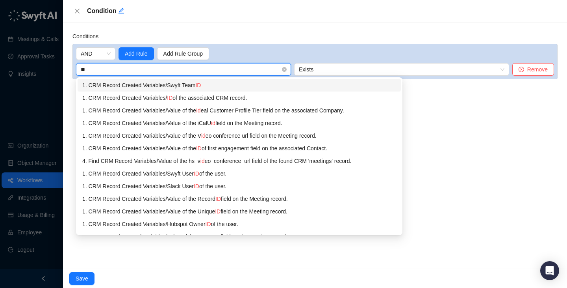
type input "*"
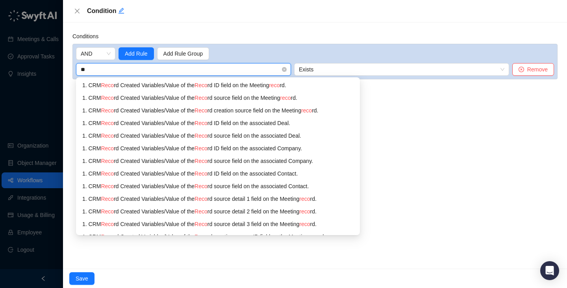
type input "*"
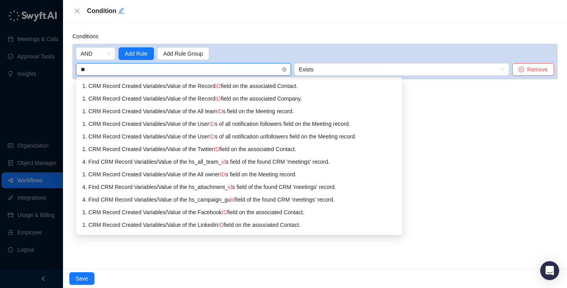
scroll to position [272, 0]
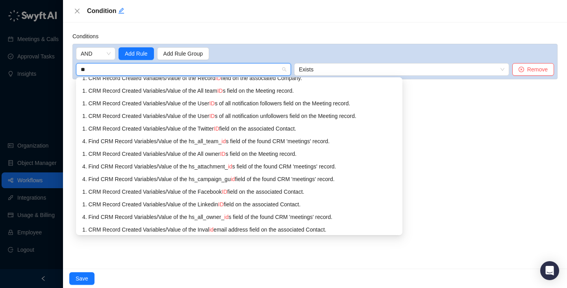
type input "*"
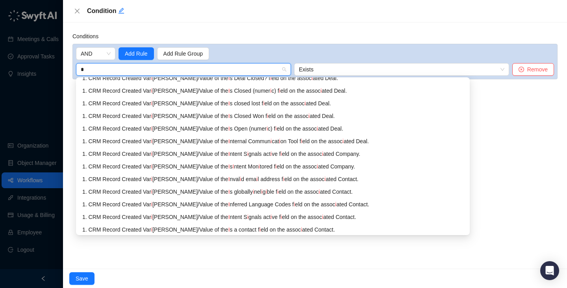
scroll to position [0, 0]
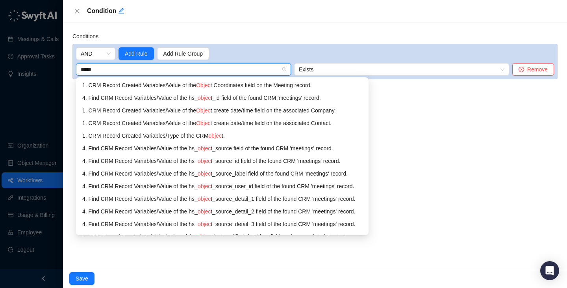
type input "******"
click at [269, 100] on div "4. Find CRM Record Variables / Value of the hs_ object _id field of the found C…" at bounding box center [222, 97] width 280 height 9
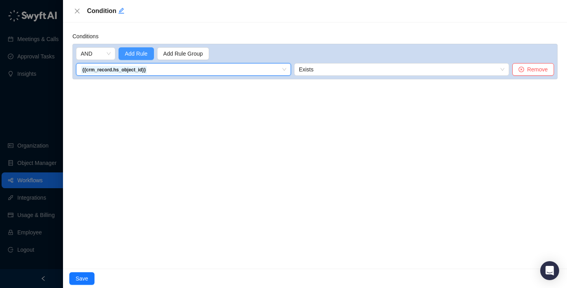
click at [141, 51] on span "Add Rule" at bounding box center [136, 53] width 23 height 9
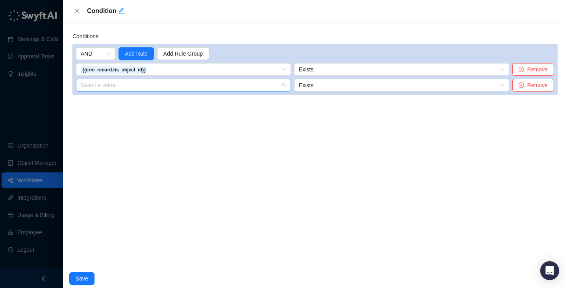
click at [127, 85] on input "search" at bounding box center [181, 85] width 201 height 12
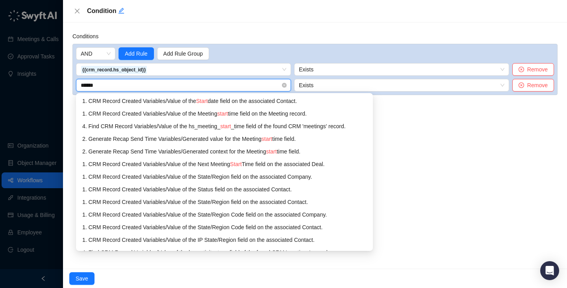
type input "*******"
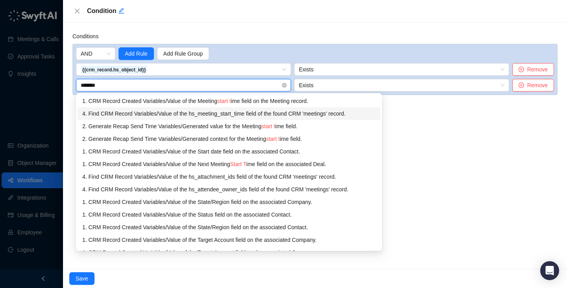
click at [239, 116] on div "4. Find CRM Record Variables / Value of the hs_meeting_start_time field of the …" at bounding box center [229, 113] width 294 height 9
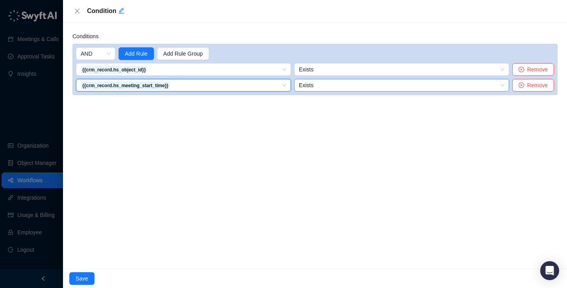
click at [324, 90] on span "Exists" at bounding box center [402, 85] width 206 height 12
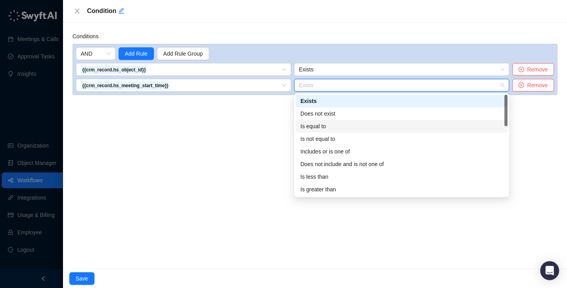
click at [267, 133] on div "Conditions AND Add Rule Add Rule Group {{crm_record.hs_object_id}} 1. CRM Recor…" at bounding box center [315, 145] width 504 height 246
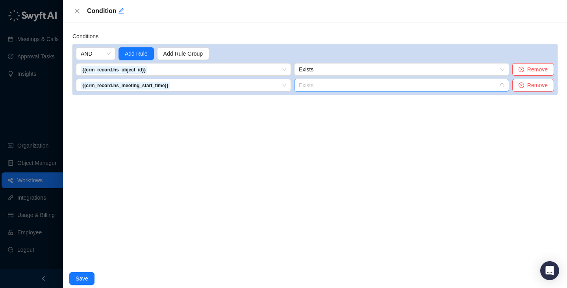
click at [320, 89] on span "Exists" at bounding box center [402, 85] width 206 height 12
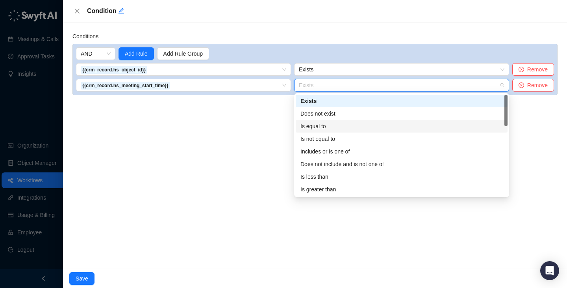
click at [321, 124] on div "Is equal to" at bounding box center [402, 126] width 202 height 9
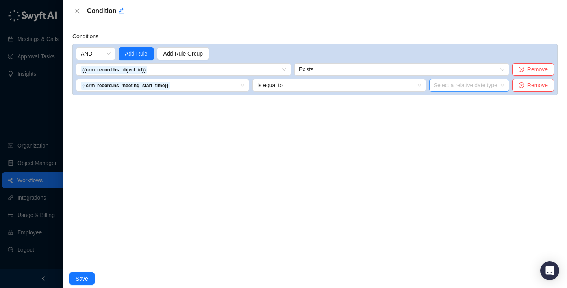
click at [440, 87] on input "search" at bounding box center [467, 85] width 66 height 12
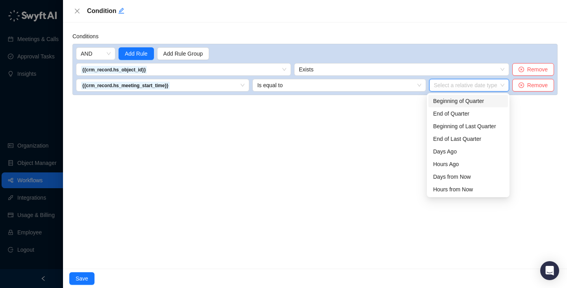
click at [359, 136] on div "Conditions AND Add Rule Add Rule Group {{crm_record.hs_object_id}} 1. CRM Recor…" at bounding box center [315, 145] width 504 height 246
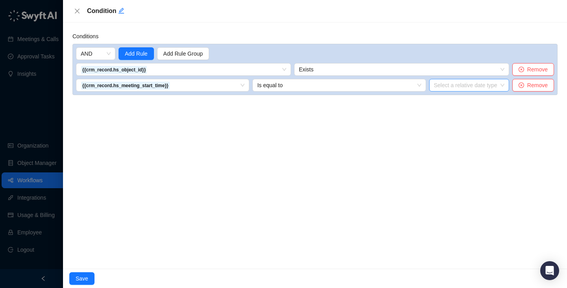
click at [472, 87] on input "search" at bounding box center [467, 85] width 66 height 12
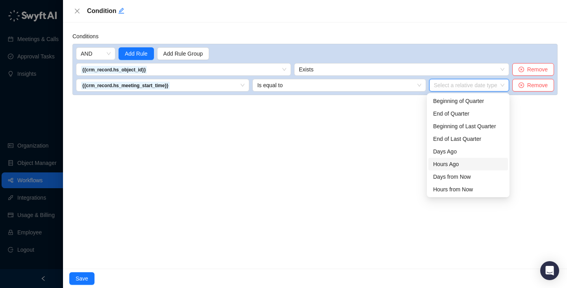
click at [351, 167] on div "Conditions AND Add Rule Add Rule Group {{crm_record.hs_object_id}} 1. CRM Recor…" at bounding box center [315, 145] width 504 height 246
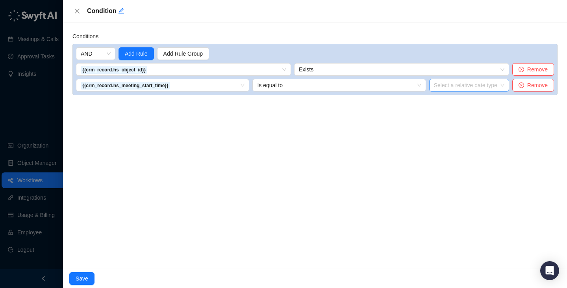
click at [443, 89] on input "search" at bounding box center [467, 85] width 66 height 12
click at [356, 168] on div "Conditions AND Add Rule Add Rule Group {{crm_record.hs_object_id}} 1. CRM Recor…" at bounding box center [315, 145] width 504 height 246
click at [460, 86] on input "search" at bounding box center [467, 85] width 66 height 12
click at [312, 140] on div "Conditions AND Add Rule Add Rule Group {{crm_record.hs_object_id}} 1. CRM Recor…" at bounding box center [315, 145] width 504 height 246
click at [473, 88] on input "search" at bounding box center [467, 85] width 66 height 12
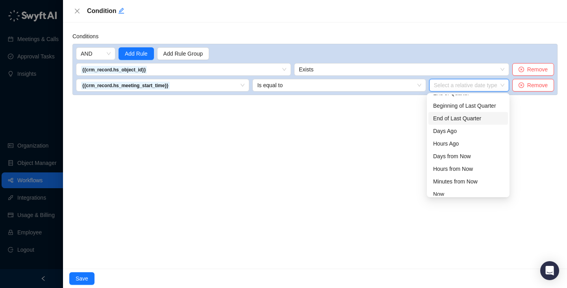
scroll to position [25, 0]
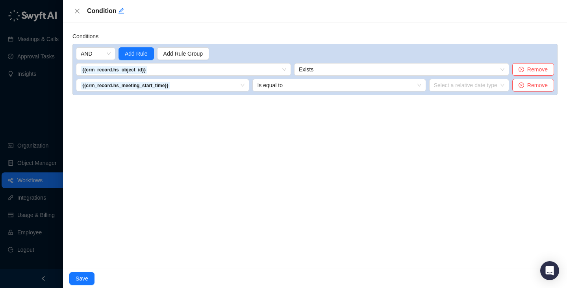
click at [360, 139] on div "Conditions AND Add Rule Add Rule Group {{crm_record.hs_object_id}} 1. CRM Recor…" at bounding box center [315, 145] width 504 height 246
click at [364, 88] on span "Is equal to" at bounding box center [339, 85] width 164 height 12
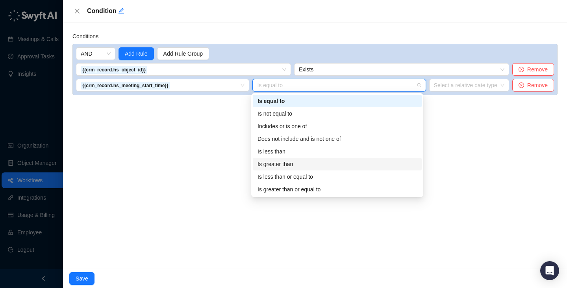
click at [355, 168] on div "Is greater than" at bounding box center [337, 164] width 169 height 13
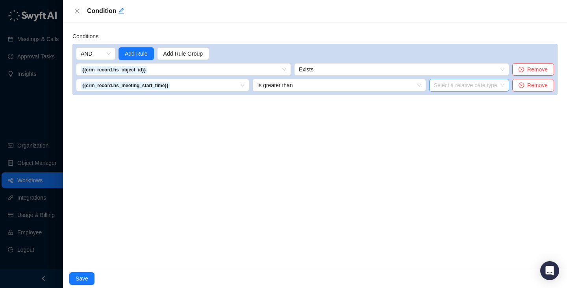
click at [464, 88] on input "search" at bounding box center [467, 85] width 66 height 12
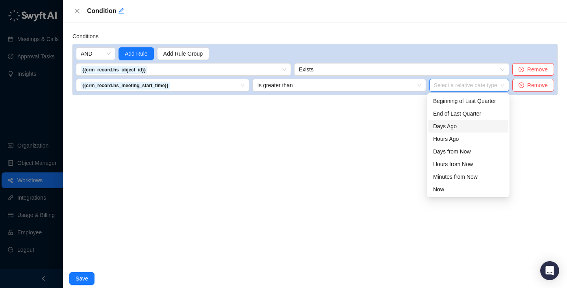
click at [461, 124] on div "Days Ago" at bounding box center [468, 126] width 70 height 9
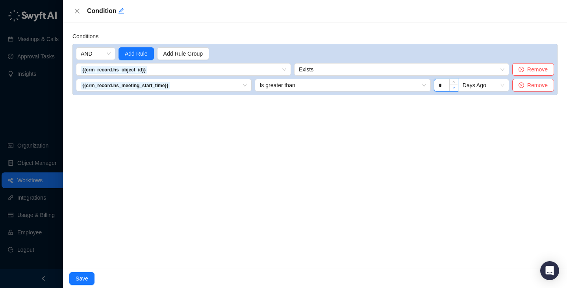
click at [454, 89] on span "Decrease Value" at bounding box center [454, 87] width 9 height 7
type input "*"
click at [454, 89] on span "Decrease Value" at bounding box center [454, 87] width 9 height 7
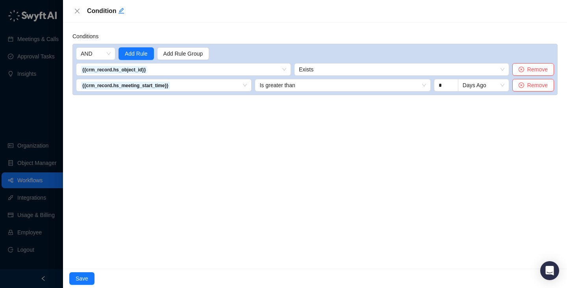
click at [423, 134] on div "Conditions AND Add Rule Add Rule Group {{crm_record.hs_object_id}} 1. CRM Recor…" at bounding box center [315, 145] width 504 height 246
click at [121, 11] on icon "edit" at bounding box center [121, 10] width 6 height 6
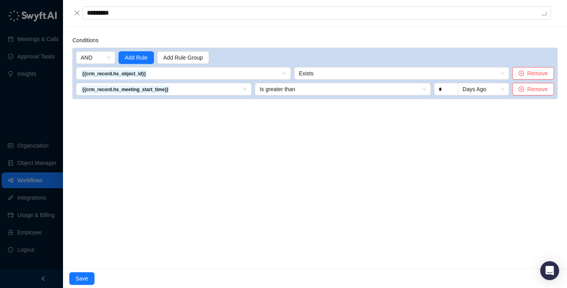
click at [121, 11] on textarea "*********" at bounding box center [316, 12] width 469 height 13
type textarea "*"
type textarea "**"
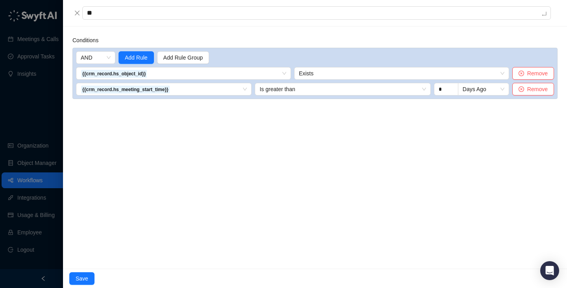
type textarea "***"
type textarea "*****"
type textarea "******"
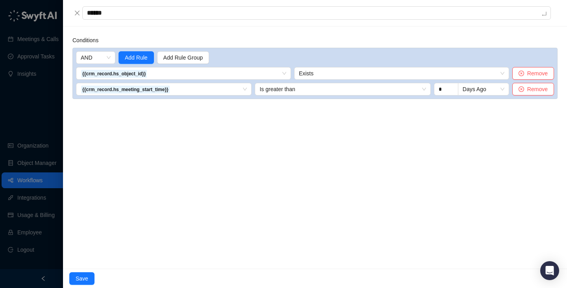
type textarea "*******"
type textarea "********"
type textarea "*********"
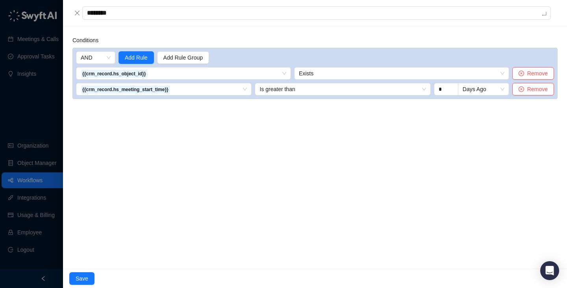
type textarea "*********"
type textarea "**********"
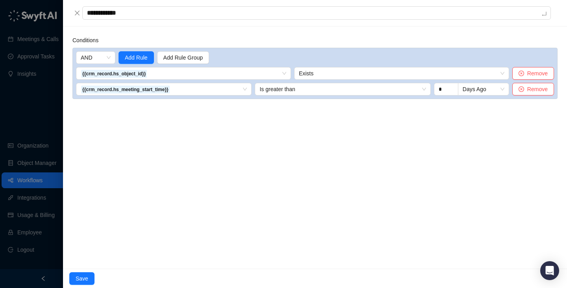
type textarea "**********"
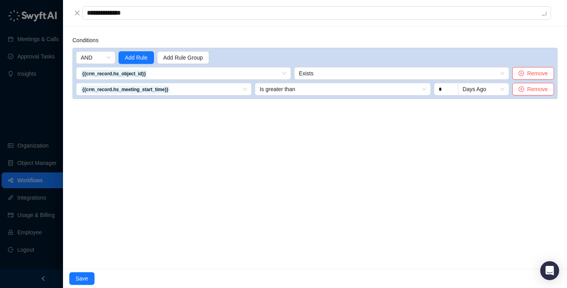
type textarea "**********"
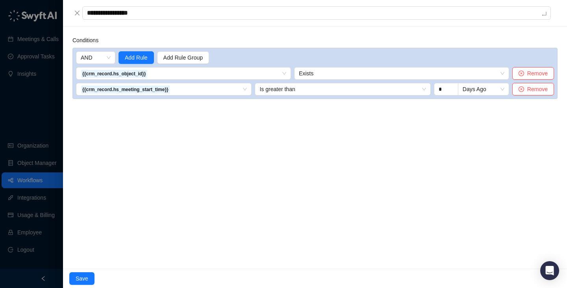
type textarea "**********"
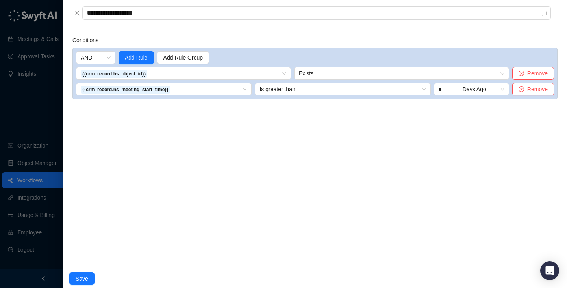
type textarea "**********"
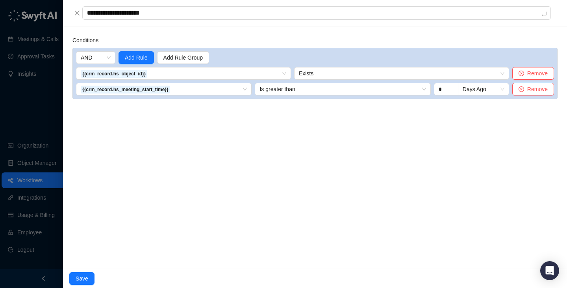
type textarea "**********"
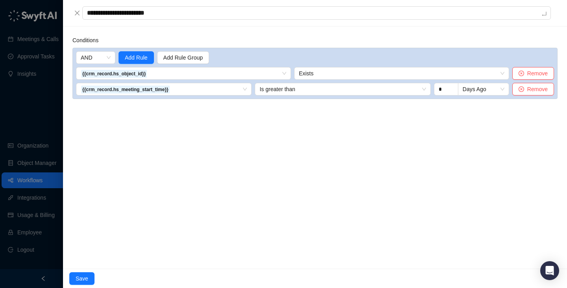
type textarea "**********"
click at [84, 268] on div "Save" at bounding box center [315, 277] width 504 height 19
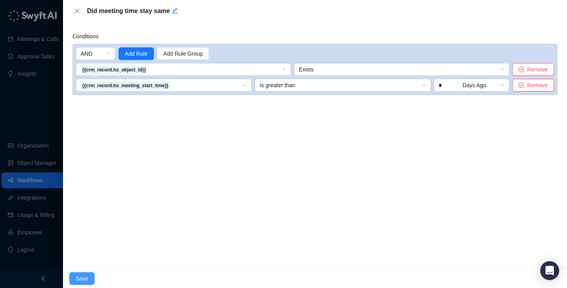
click at [84, 275] on span "Save" at bounding box center [82, 278] width 13 height 9
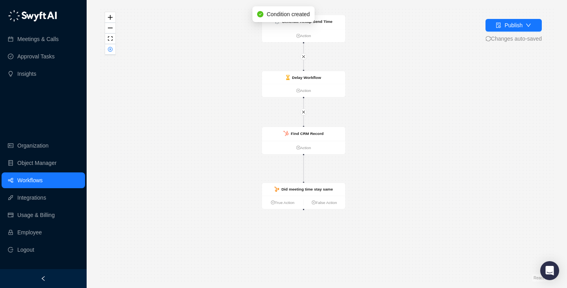
drag, startPoint x: 245, startPoint y: 230, endPoint x: 195, endPoint y: 80, distance: 158.7
click at [195, 80] on div "Delay Workflow Action CRM Record Created Action Generate Recap Send Time Action…" at bounding box center [326, 143] width 455 height 275
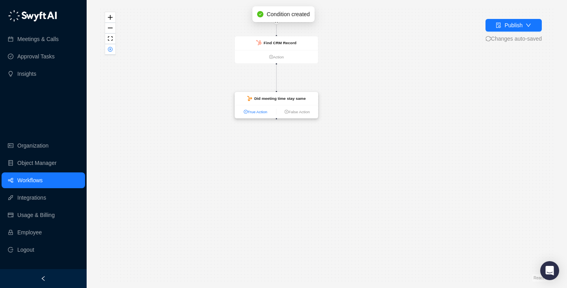
click at [251, 111] on link "True Action" at bounding box center [255, 111] width 41 height 6
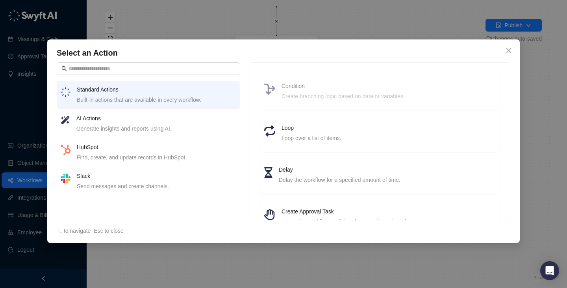
click at [169, 184] on div "Send messages and create channels." at bounding box center [157, 186] width 160 height 9
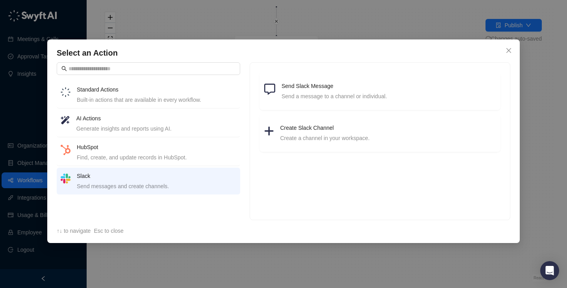
click at [169, 122] on h4 "AI Actions" at bounding box center [156, 118] width 160 height 9
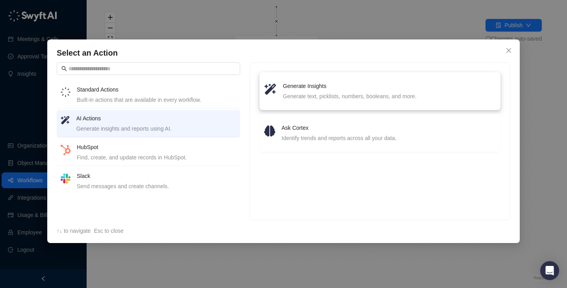
click at [294, 98] on div "Generate text, picklists, numbers, booleans, and more." at bounding box center [389, 96] width 213 height 9
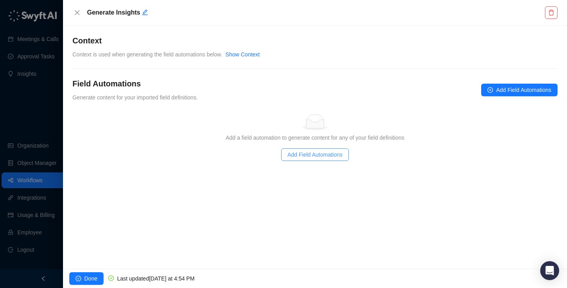
click at [292, 148] on button "Add Field Automations" at bounding box center [315, 154] width 68 height 13
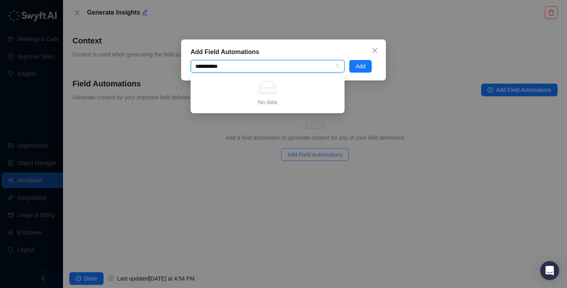
type input "**********"
click at [247, 62] on div "meeting prep" at bounding box center [268, 66] width 154 height 13
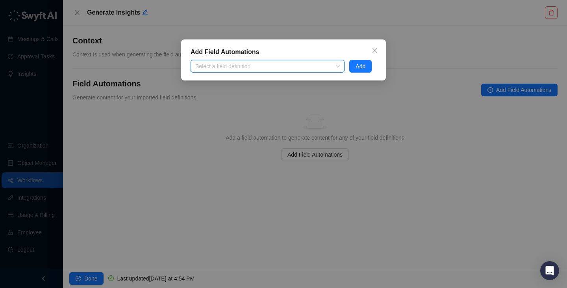
click at [247, 62] on div "Select a field definition" at bounding box center [268, 66] width 154 height 13
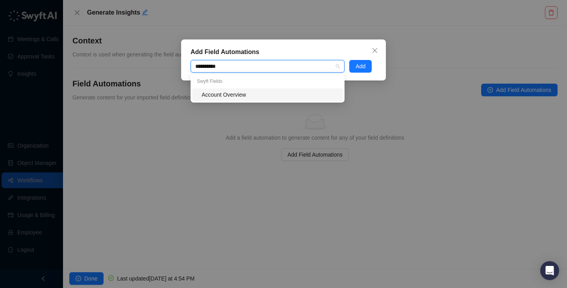
type input "**********"
click at [258, 94] on div "Account Overview" at bounding box center [270, 94] width 137 height 9
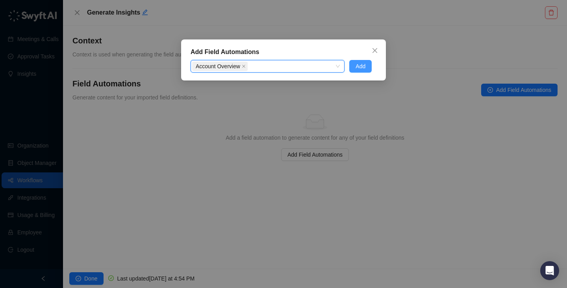
click at [356, 66] on span "Add" at bounding box center [361, 66] width 10 height 9
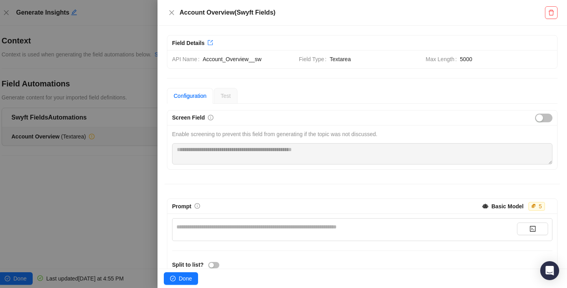
scroll to position [76, 0]
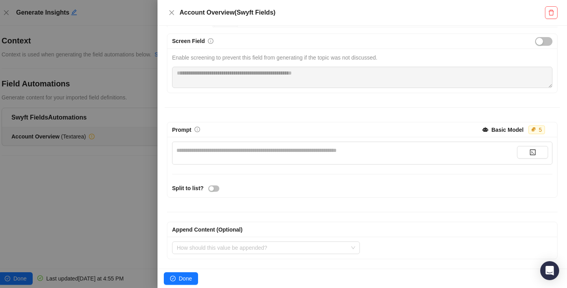
click at [355, 152] on div "**********" at bounding box center [346, 150] width 341 height 9
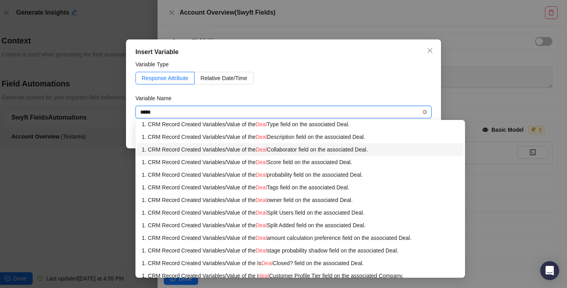
scroll to position [0, 0]
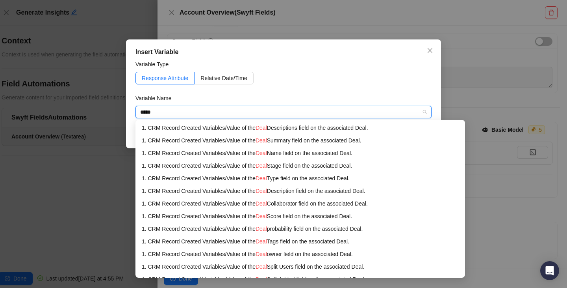
type input "****"
click at [296, 80] on div "Response Attribute Relative Date/Time" at bounding box center [284, 78] width 296 height 13
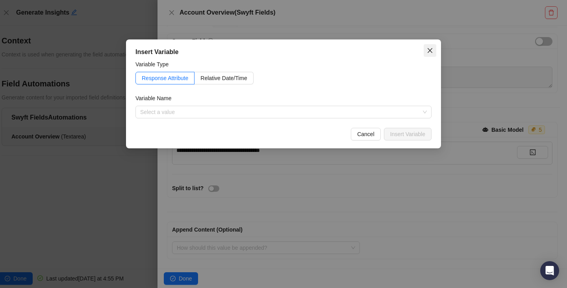
click at [433, 50] on span "Close" at bounding box center [430, 50] width 13 height 6
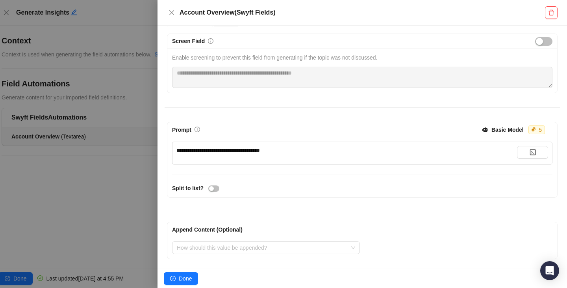
click at [326, 150] on div "**********" at bounding box center [346, 150] width 341 height 9
click at [342, 150] on div "**********" at bounding box center [346, 150] width 341 height 9
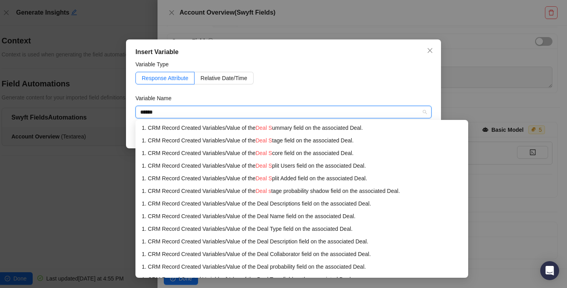
type input "*******"
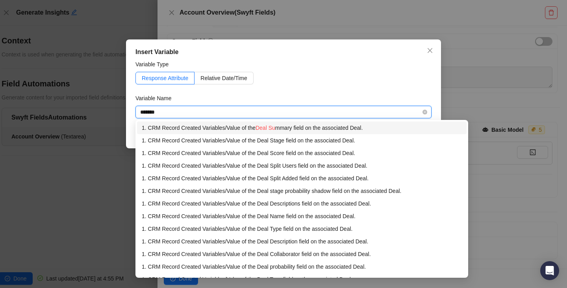
click at [307, 130] on div "1. CRM Record Created Variables / Value of the Deal Su mmary field on the assoc…" at bounding box center [302, 127] width 320 height 9
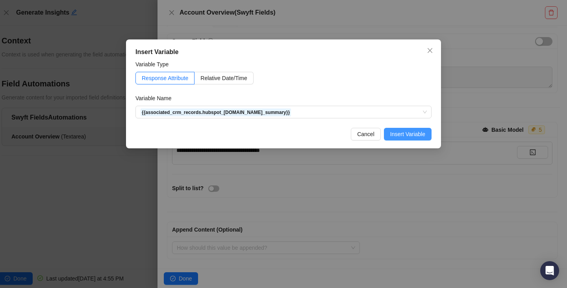
click at [412, 132] on span "Insert Variable" at bounding box center [407, 134] width 35 height 9
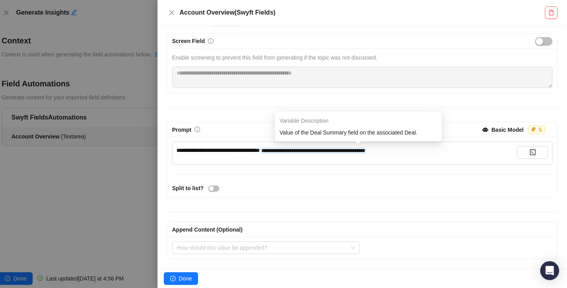
click at [289, 150] on span "**********" at bounding box center [313, 150] width 106 height 7
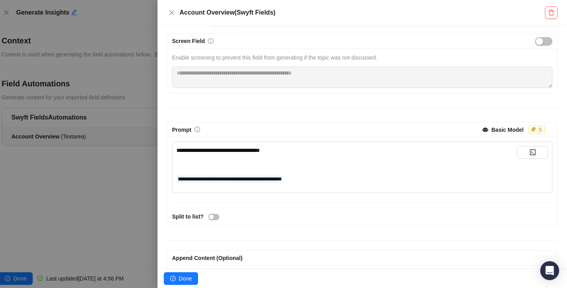
click at [307, 154] on div "**********" at bounding box center [346, 150] width 341 height 9
click at [328, 177] on div "**********" at bounding box center [346, 178] width 341 height 9
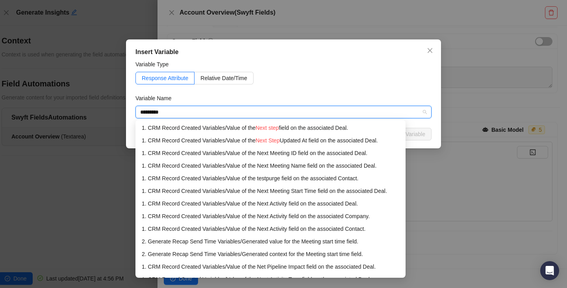
type input "**********"
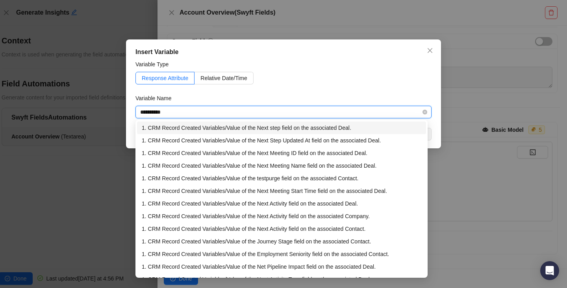
click at [317, 126] on div "1. CRM Record Created Variables / Value of the Next step field on the associate…" at bounding box center [282, 127] width 280 height 9
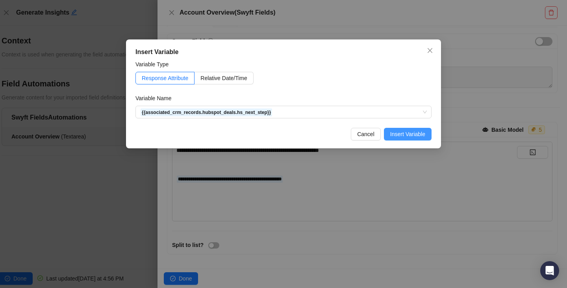
click at [405, 130] on span "Insert Variable" at bounding box center [407, 134] width 35 height 9
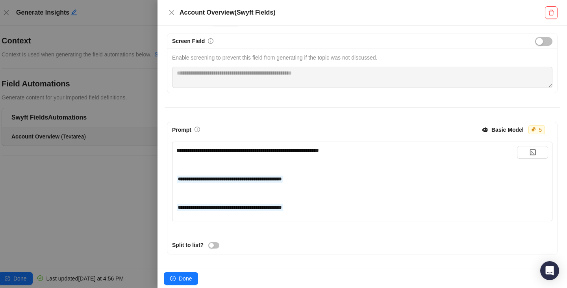
click at [384, 159] on div "**********" at bounding box center [346, 178] width 341 height 65
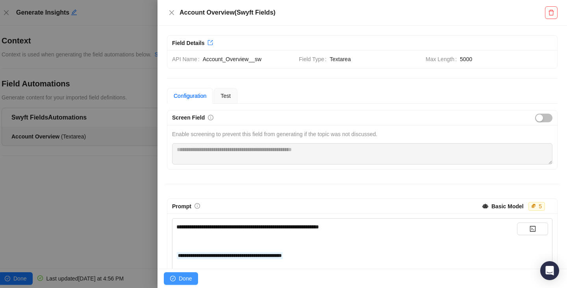
click at [174, 278] on icon "check-circle" at bounding box center [173, 278] width 6 height 6
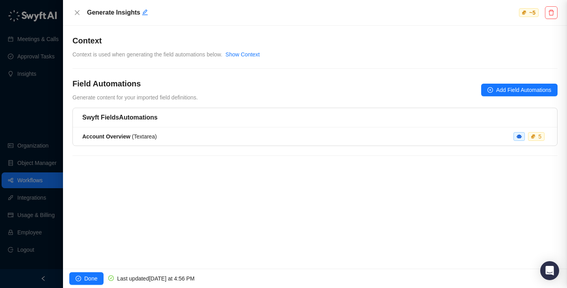
click at [36, 122] on div at bounding box center [283, 144] width 567 height 288
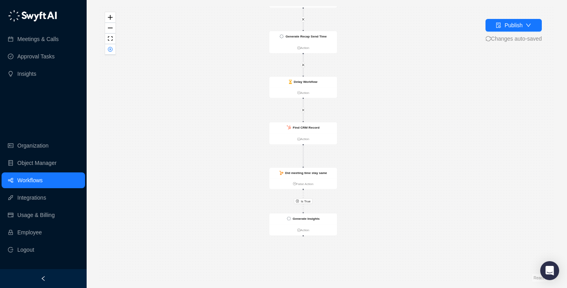
drag, startPoint x: 290, startPoint y: 257, endPoint x: 239, endPoint y: 178, distance: 93.8
click at [239, 178] on div "Is True Delay Workflow Action CRM Record Created Action Generate Recap Send Tim…" at bounding box center [326, 143] width 455 height 275
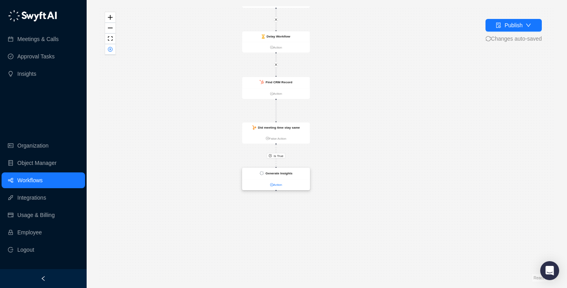
click at [276, 182] on link "Action" at bounding box center [276, 184] width 68 height 5
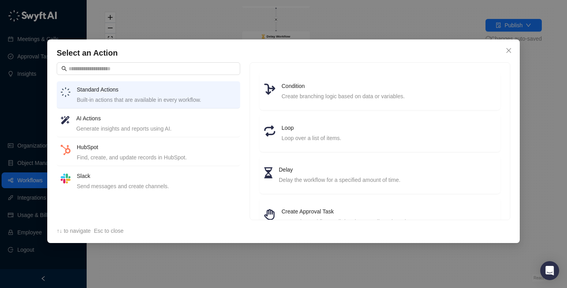
click at [176, 159] on div "Find, create, and update records in HubSpot." at bounding box center [157, 157] width 160 height 9
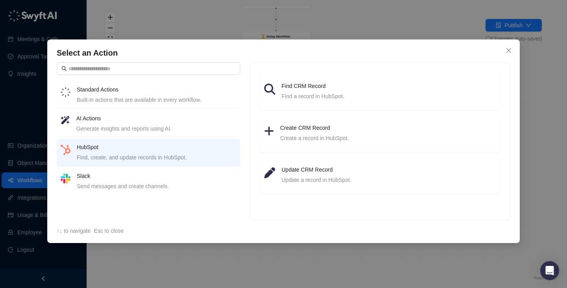
click at [176, 183] on div "Send messages and create channels." at bounding box center [157, 186] width 160 height 9
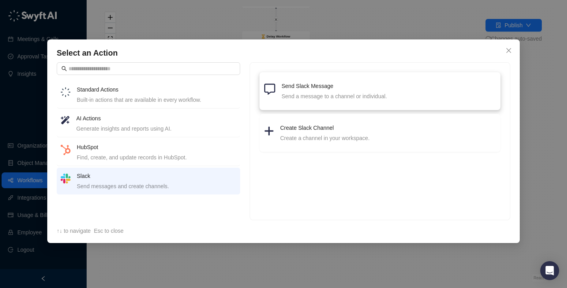
click at [308, 102] on li "Send Slack Message Send a message to a channel or individual." at bounding box center [380, 91] width 232 height 28
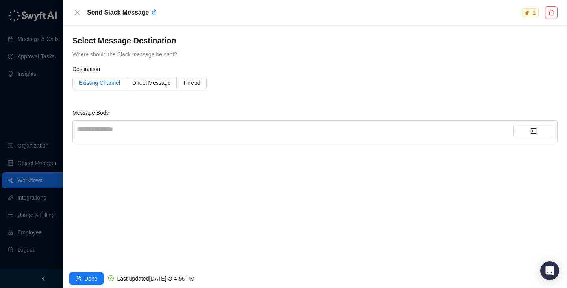
click at [111, 83] on span "Existing Channel" at bounding box center [99, 83] width 41 height 6
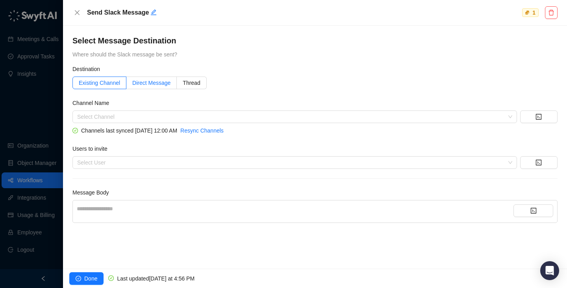
click at [146, 85] on span "Direct Message" at bounding box center [151, 83] width 38 height 6
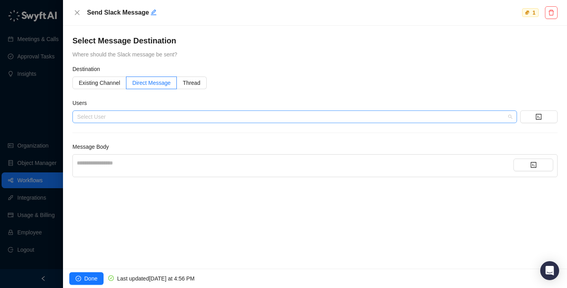
click at [147, 111] on div "Select User" at bounding box center [294, 116] width 445 height 13
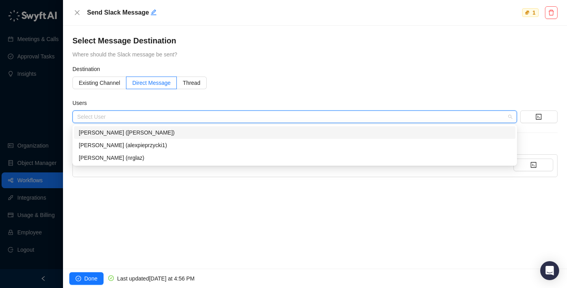
click at [143, 133] on div "[PERSON_NAME] ([PERSON_NAME])" at bounding box center [295, 132] width 432 height 9
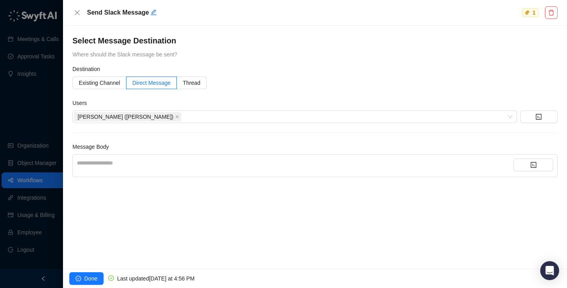
click at [242, 93] on form "**********" at bounding box center [314, 121] width 485 height 112
click at [242, 155] on div "**********" at bounding box center [314, 165] width 485 height 23
click at [249, 161] on div "**********" at bounding box center [295, 162] width 437 height 9
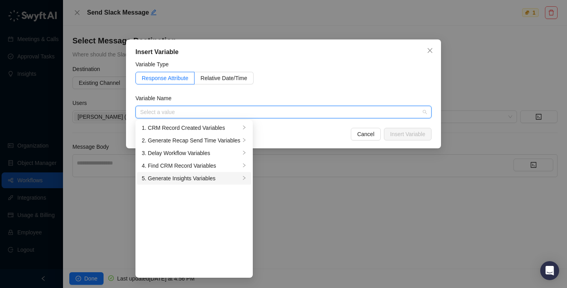
click at [225, 182] on div "5. Generate Insights Variables" at bounding box center [191, 178] width 98 height 9
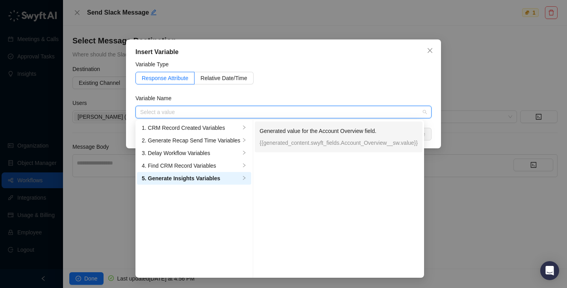
click at [312, 134] on p "Generated value for the Account Overview field." at bounding box center [339, 130] width 158 height 9
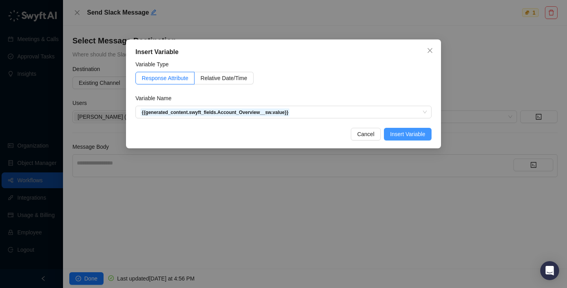
click at [405, 136] on span "Insert Variable" at bounding box center [407, 134] width 35 height 9
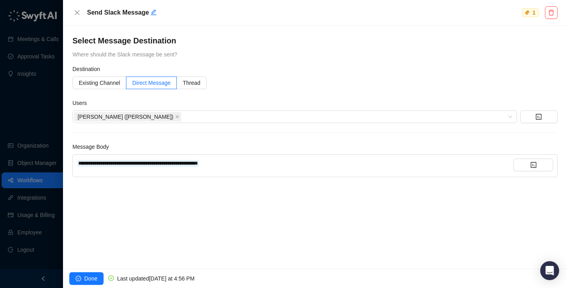
click at [40, 125] on div at bounding box center [283, 144] width 567 height 288
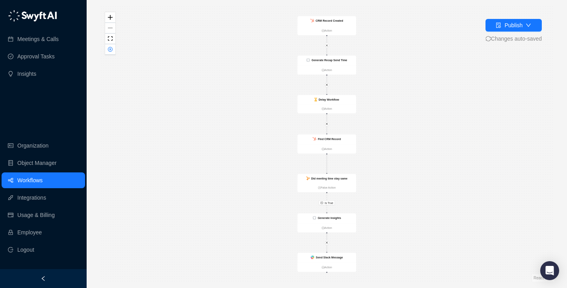
drag, startPoint x: 223, startPoint y: 137, endPoint x: 215, endPoint y: 138, distance: 8.0
click at [215, 138] on div "Is True Delay Workflow Action CRM Record Created Action Generate Recap Send Tim…" at bounding box center [326, 143] width 455 height 275
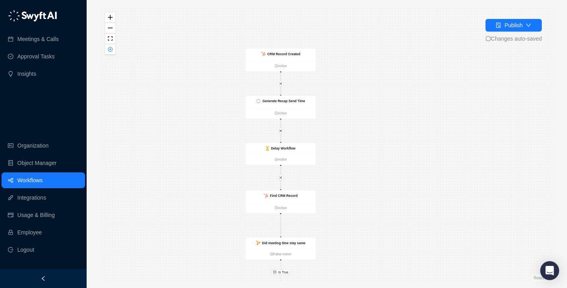
drag, startPoint x: 248, startPoint y: 59, endPoint x: 194, endPoint y: 98, distance: 66.4
click at [194, 98] on div "Is True Delay Workflow Action CRM Record Created Action Generate Recap Send Tim…" at bounding box center [326, 143] width 455 height 275
click at [284, 98] on div "Generate Recap Send Time" at bounding box center [280, 102] width 70 height 12
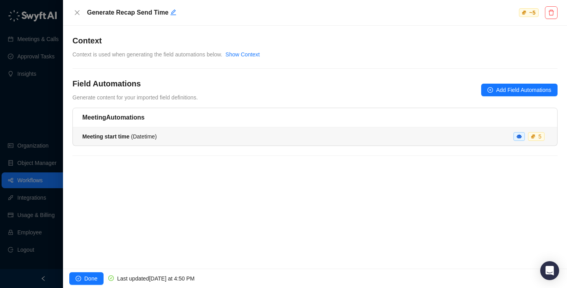
click at [221, 133] on div "Meeting start time ( Datetime ) 5" at bounding box center [315, 136] width 466 height 9
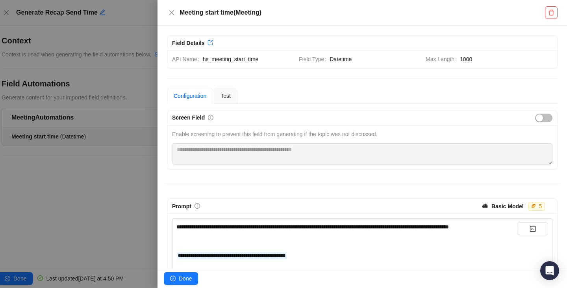
scroll to position [15, 0]
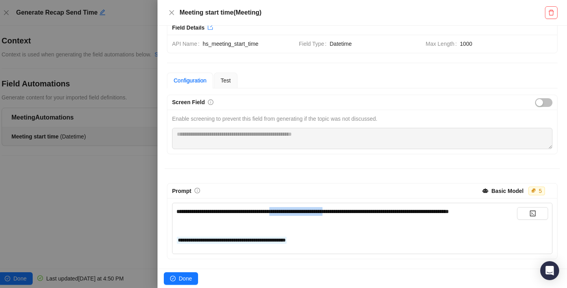
drag, startPoint x: 361, startPoint y: 214, endPoint x: 285, endPoint y: 214, distance: 76.4
click at [285, 214] on span "**********" at bounding box center [312, 211] width 273 height 6
drag, startPoint x: 302, startPoint y: 214, endPoint x: 398, endPoint y: 214, distance: 95.7
click at [398, 214] on span "**********" at bounding box center [312, 211] width 273 height 6
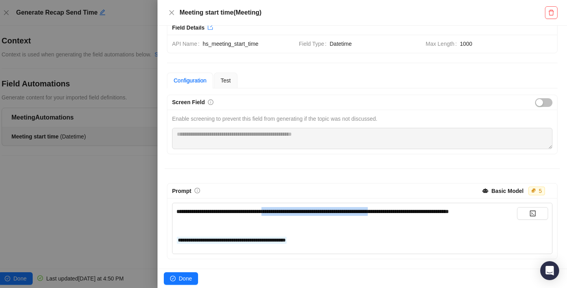
click at [398, 214] on span "**********" at bounding box center [312, 211] width 273 height 6
click at [63, 170] on div at bounding box center [283, 144] width 567 height 288
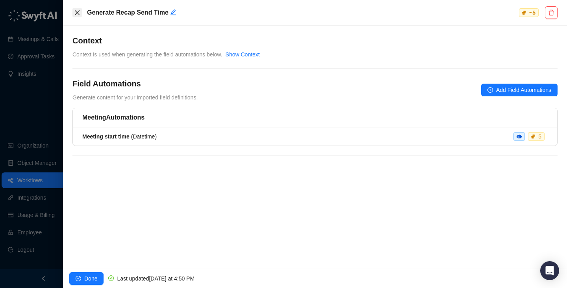
click at [75, 13] on icon "close" at bounding box center [77, 12] width 6 height 6
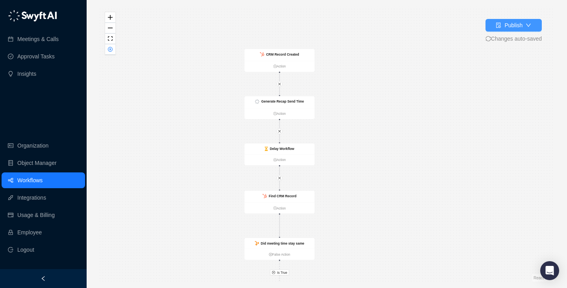
click at [497, 24] on icon "file-done" at bounding box center [499, 25] width 5 height 6
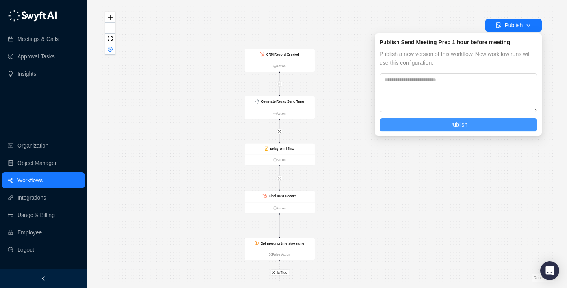
click at [451, 127] on span "Publish" at bounding box center [459, 124] width 18 height 9
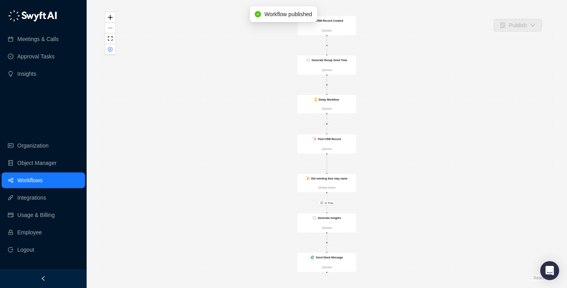
drag, startPoint x: 398, startPoint y: 61, endPoint x: 392, endPoint y: 114, distance: 53.1
click at [392, 114] on div "Is True Delay Workflow Action CRM Record Created Action Generate Recap Send Tim…" at bounding box center [326, 143] width 455 height 275
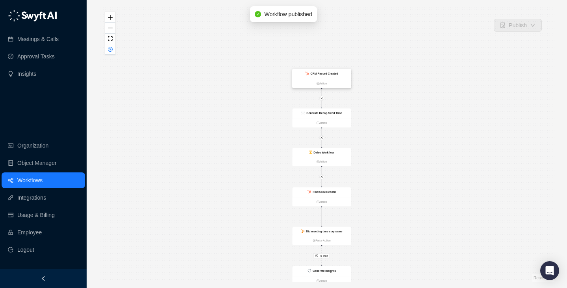
click at [321, 75] on div "CRM Record Created" at bounding box center [324, 73] width 28 height 4
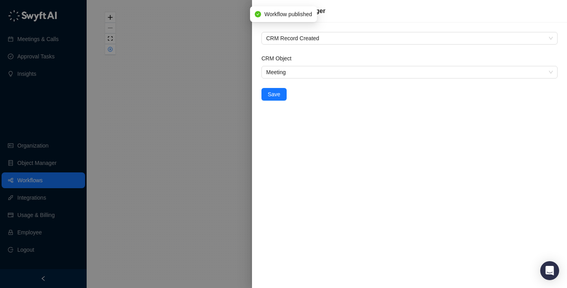
click at [156, 116] on div at bounding box center [283, 144] width 567 height 288
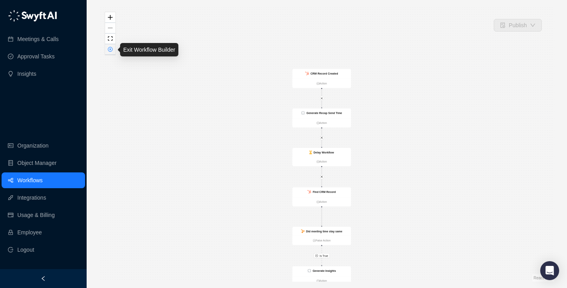
click at [108, 48] on icon "close-circle" at bounding box center [110, 49] width 5 height 5
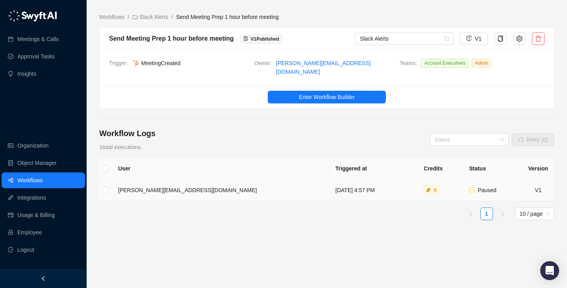
click at [336, 193] on td "[DATE] 4:57 PM" at bounding box center [366, 190] width 75 height 22
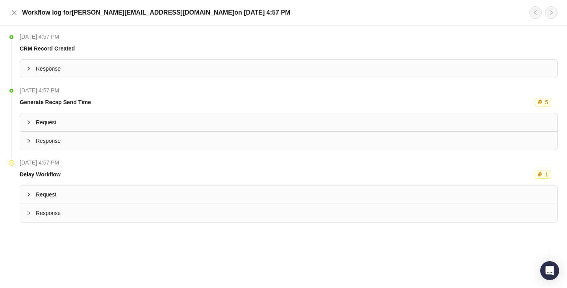
click at [70, 214] on span "Response" at bounding box center [293, 212] width 515 height 9
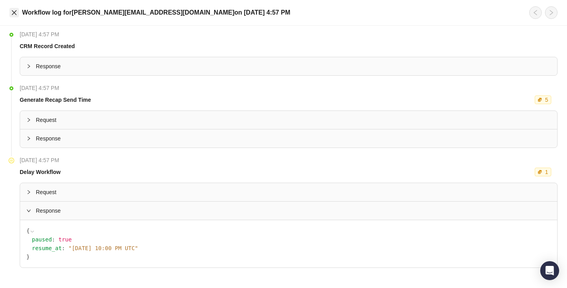
click at [15, 14] on icon "close" at bounding box center [14, 12] width 6 height 6
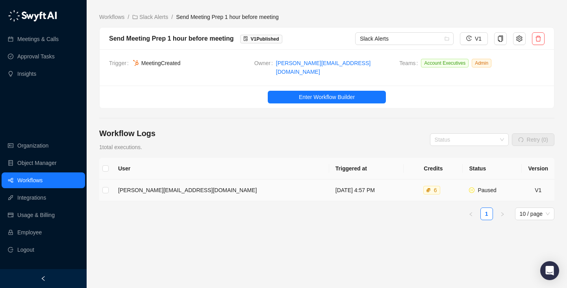
click at [329, 179] on td "[DATE] 4:57 PM" at bounding box center [366, 190] width 75 height 22
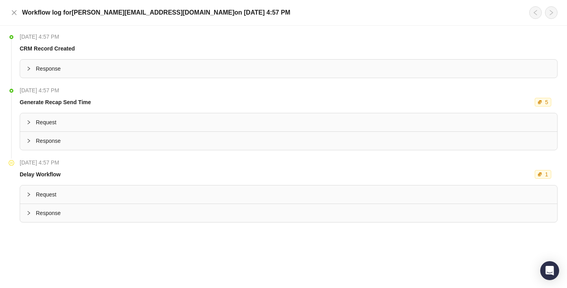
click at [55, 69] on span "Response" at bounding box center [293, 68] width 515 height 9
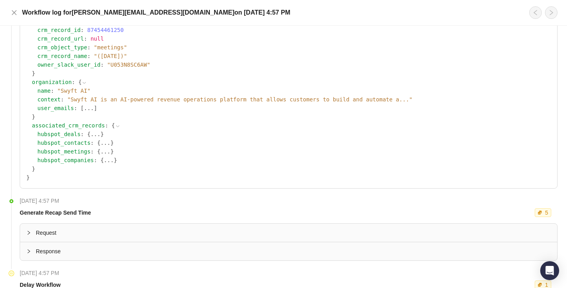
scroll to position [228, 0]
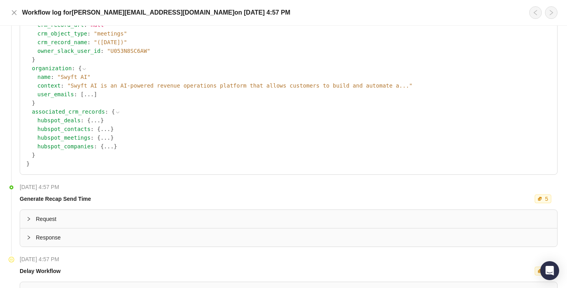
click at [98, 120] on button "..." at bounding box center [96, 120] width 10 height 9
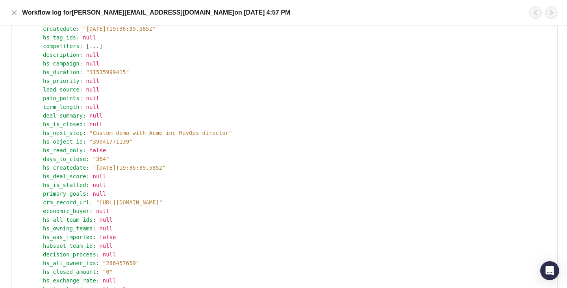
scroll to position [468, 0]
drag, startPoint x: 209, startPoint y: 131, endPoint x: 111, endPoint y: 131, distance: 97.7
click at [111, 131] on span "" Custom demo with Acme inc RevOps director "" at bounding box center [160, 132] width 143 height 6
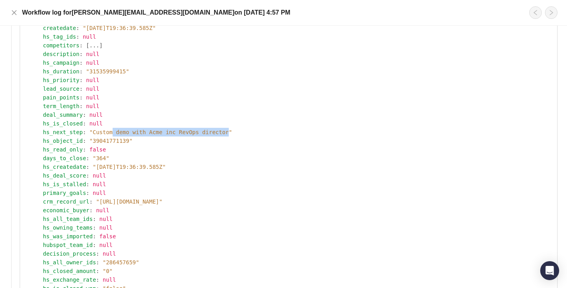
drag, startPoint x: 111, startPoint y: 131, endPoint x: 210, endPoint y: 131, distance: 98.9
click at [210, 131] on span "" Custom demo with Acme inc RevOps director "" at bounding box center [160, 132] width 143 height 6
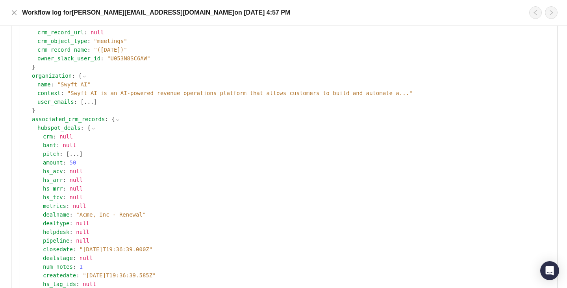
scroll to position [426, 0]
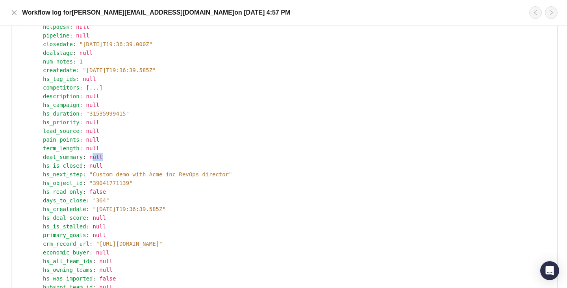
drag, startPoint x: 92, startPoint y: 155, endPoint x: 105, endPoint y: 155, distance: 13.4
click at [105, 155] on div "deal_summary : null" at bounding box center [297, 156] width 508 height 9
click at [165, 142] on div "pain_points : null" at bounding box center [297, 139] width 508 height 9
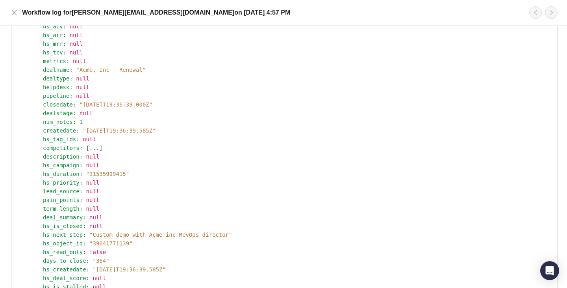
scroll to position [91, 0]
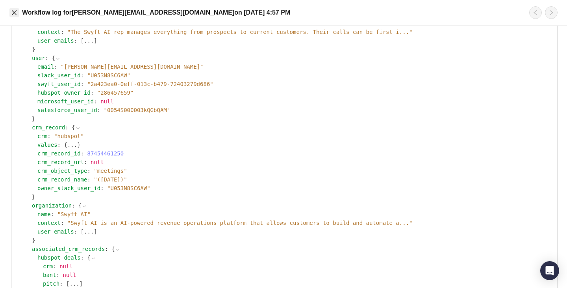
click at [13, 12] on icon "close" at bounding box center [14, 12] width 6 height 6
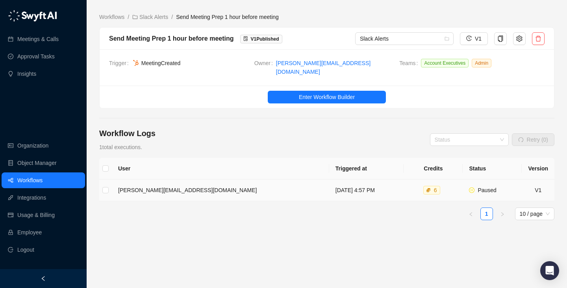
click at [329, 184] on td "[DATE] 4:57 PM" at bounding box center [366, 190] width 75 height 22
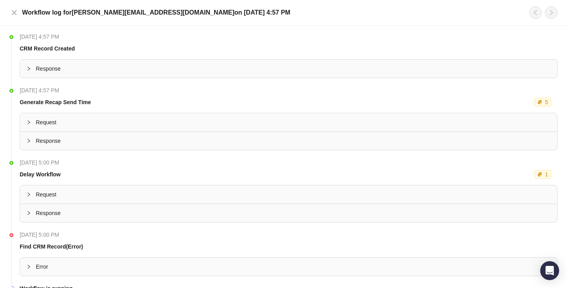
scroll to position [35, 0]
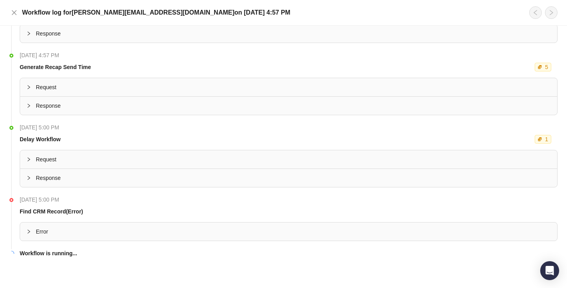
click at [222, 235] on span "Error" at bounding box center [293, 231] width 515 height 9
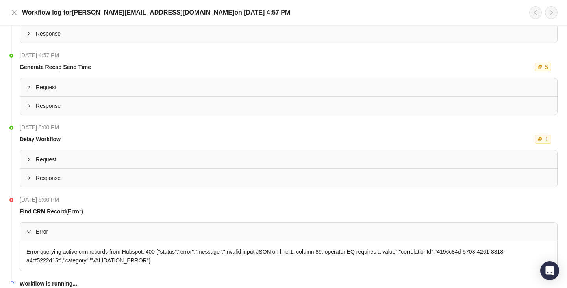
scroll to position [65, 0]
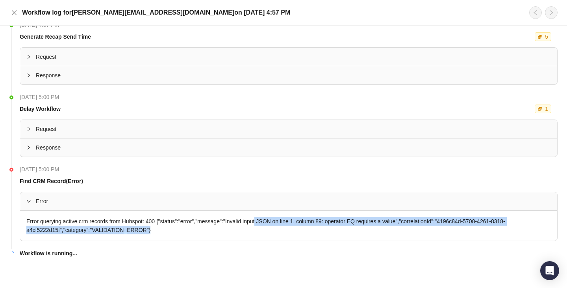
drag, startPoint x: 242, startPoint y: 232, endPoint x: 268, endPoint y: 217, distance: 30.2
click at [269, 217] on div "Error querying active crm records from Hubspot: 400 {"status":"error","message"…" at bounding box center [288, 225] width 537 height 30
click at [268, 217] on div "Error querying active crm records from Hubspot: 400 {"status":"error","message"…" at bounding box center [288, 225] width 537 height 30
drag, startPoint x: 268, startPoint y: 217, endPoint x: 286, endPoint y: 234, distance: 24.0
click at [286, 234] on div "Error querying active crm records from Hubspot: 400 {"status":"error","message"…" at bounding box center [288, 225] width 537 height 30
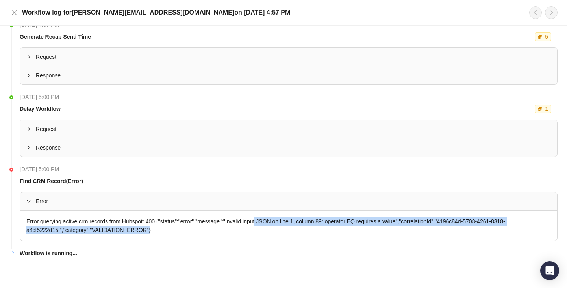
click at [286, 234] on div "Error querying active crm records from Hubspot: 400 {"status":"error","message"…" at bounding box center [288, 225] width 537 height 30
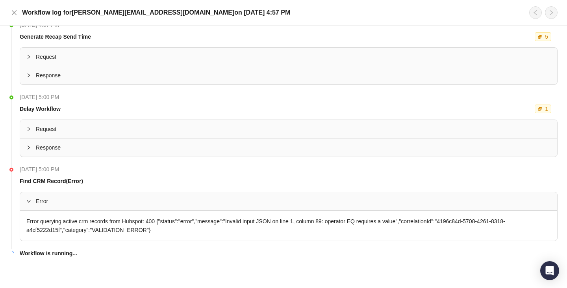
click at [208, 231] on div "Error querying active crm records from Hubspot: 400 {"status":"error","message"…" at bounding box center [288, 225] width 537 height 30
drag, startPoint x: 63, startPoint y: 231, endPoint x: 129, endPoint y: 230, distance: 65.8
click at [129, 230] on div "Error querying active crm records from Hubspot: 400 {"status":"error","message"…" at bounding box center [288, 225] width 537 height 30
drag, startPoint x: 129, startPoint y: 230, endPoint x: 60, endPoint y: 230, distance: 68.9
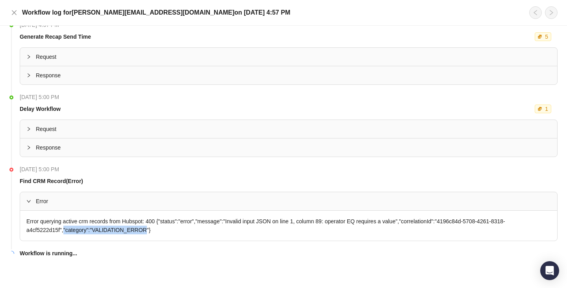
click at [60, 230] on div "Error querying active crm records from Hubspot: 400 {"status":"error","message"…" at bounding box center [288, 225] width 537 height 30
drag, startPoint x: 59, startPoint y: 230, endPoint x: 111, endPoint y: 230, distance: 51.6
click at [111, 230] on div "Error querying active crm records from Hubspot: 400 {"status":"error","message"…" at bounding box center [288, 225] width 537 height 30
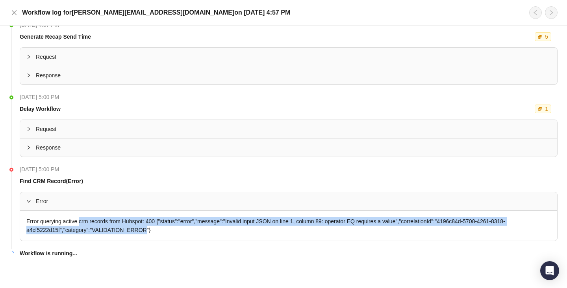
drag, startPoint x: 111, startPoint y: 230, endPoint x: 88, endPoint y: 219, distance: 25.6
click at [88, 219] on div "Error querying active crm records from Hubspot: 400 {"status":"error","message"…" at bounding box center [288, 225] width 537 height 30
drag, startPoint x: 88, startPoint y: 219, endPoint x: 88, endPoint y: 231, distance: 11.8
click at [88, 231] on div "Error querying active crm records from Hubspot: 400 {"status":"error","message"…" at bounding box center [288, 225] width 537 height 30
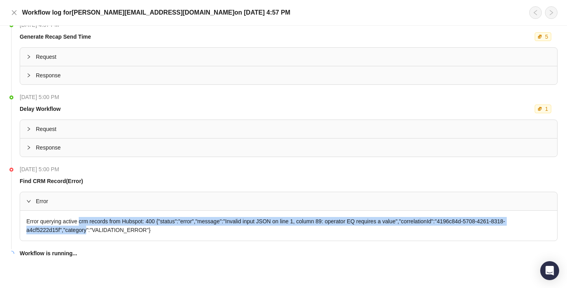
click at [88, 231] on div "Error querying active crm records from Hubspot: 400 {"status":"error","message"…" at bounding box center [288, 225] width 537 height 30
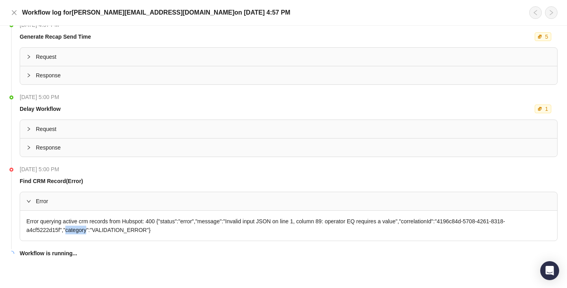
drag, startPoint x: 88, startPoint y: 231, endPoint x: 85, endPoint y: 224, distance: 8.1
click at [85, 224] on div "Error querying active crm records from Hubspot: 400 {"status":"error","message"…" at bounding box center [288, 225] width 537 height 30
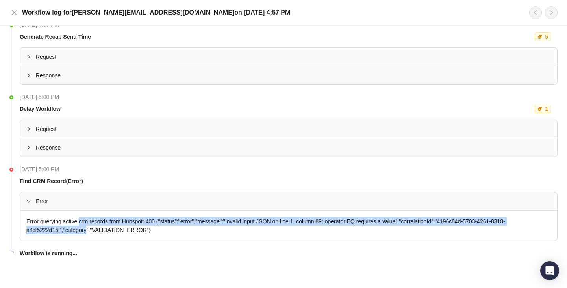
click at [85, 224] on div "Error querying active crm records from Hubspot: 400 {"status":"error","message"…" at bounding box center [288, 225] width 537 height 30
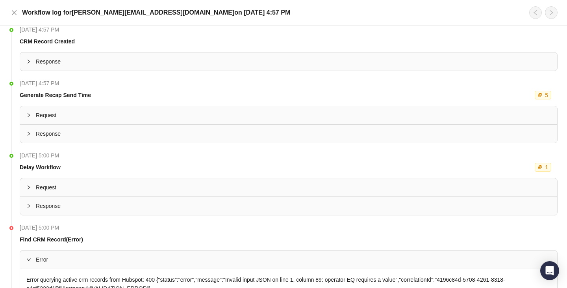
scroll to position [0, 0]
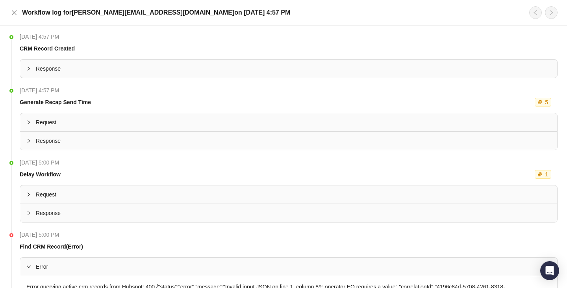
click at [20, 20] on div "Workflow log for [PERSON_NAME][EMAIL_ADDRESS][DOMAIN_NAME] [DATE][DATE] 4:57 PM" at bounding box center [283, 13] width 567 height 26
click at [14, 13] on icon "close" at bounding box center [14, 12] width 5 height 5
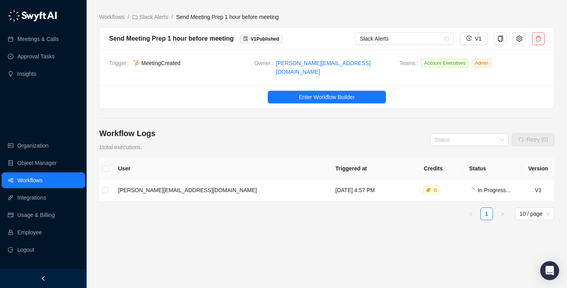
click at [319, 103] on main "Workflows / Slack Alerts / Send Meeting Prep 1 hour before meeting Send Meeting…" at bounding box center [326, 149] width 455 height 273
click at [323, 93] on span "Enter Workflow Builder" at bounding box center [327, 97] width 56 height 9
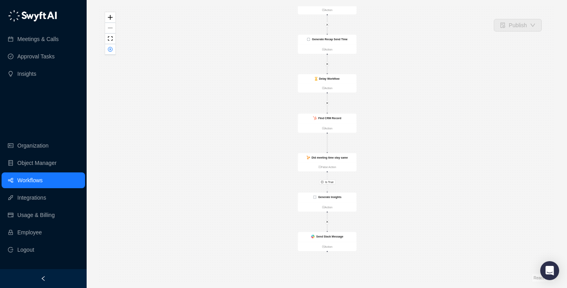
drag, startPoint x: 400, startPoint y: 162, endPoint x: 400, endPoint y: 141, distance: 20.9
click at [400, 141] on div "Is True Delay Workflow Action CRM Record Created Action Generate Recap Send Tim…" at bounding box center [326, 143] width 455 height 275
click at [336, 119] on strong "Find CRM Record" at bounding box center [329, 118] width 23 height 3
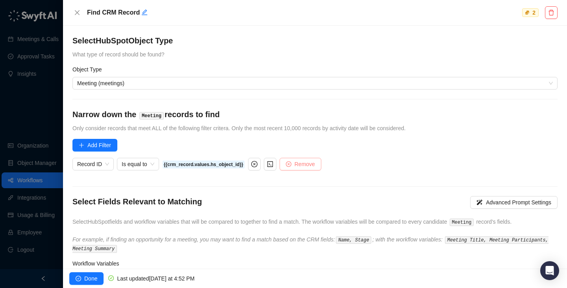
scroll to position [67, 0]
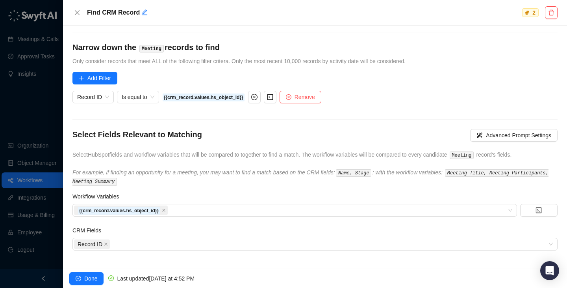
click at [57, 109] on div at bounding box center [283, 144] width 567 height 288
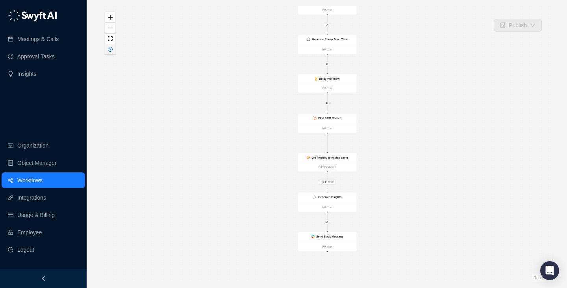
click at [109, 52] on button "button" at bounding box center [110, 49] width 10 height 11
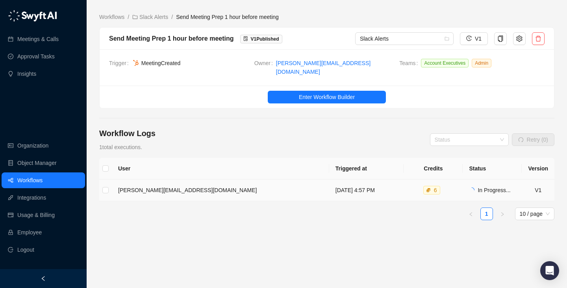
click at [329, 188] on td "[DATE] 4:57 PM" at bounding box center [366, 190] width 75 height 22
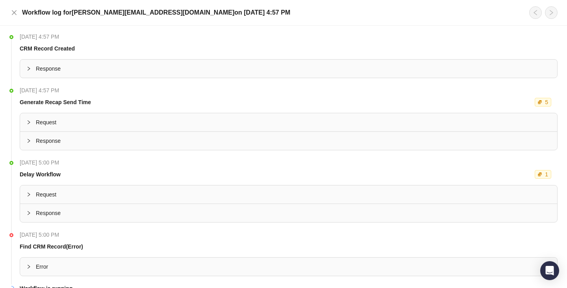
click at [113, 69] on span "Response" at bounding box center [293, 68] width 515 height 9
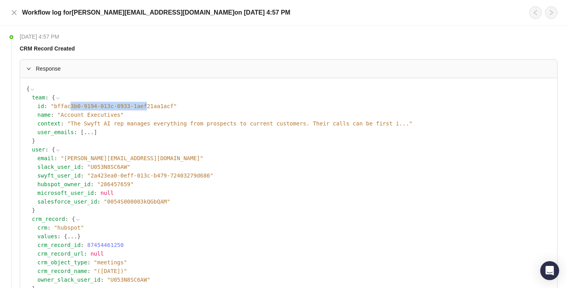
drag, startPoint x: 69, startPoint y: 105, endPoint x: 146, endPoint y: 109, distance: 76.9
click at [146, 109] on span "" bffac3b0-9194-013c-0933-1aef21aa1acf "" at bounding box center [114, 106] width 126 height 6
click at [172, 144] on div "team : { id : " bffac3b0-9194-013c-0933-1aef21aa1acf " name : " Account Executi…" at bounding box center [291, 119] width 519 height 52
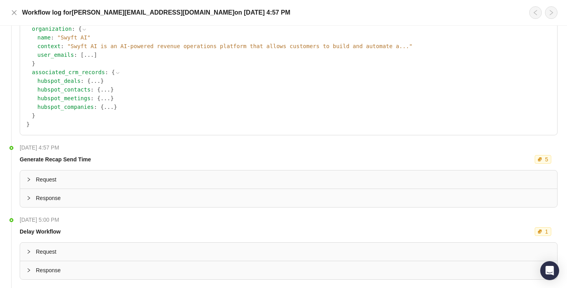
scroll to position [360, 0]
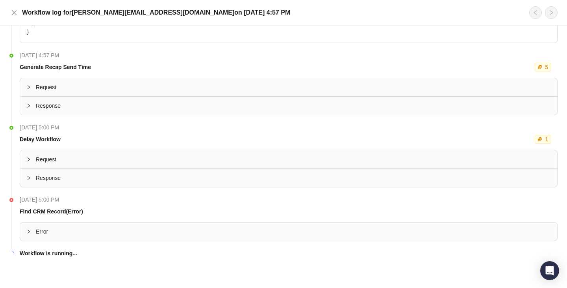
click at [229, 225] on div "Error" at bounding box center [288, 231] width 537 height 18
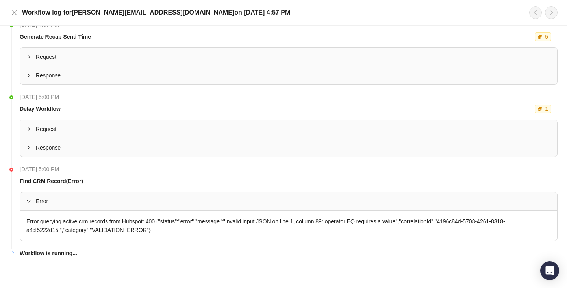
scroll to position [390, 0]
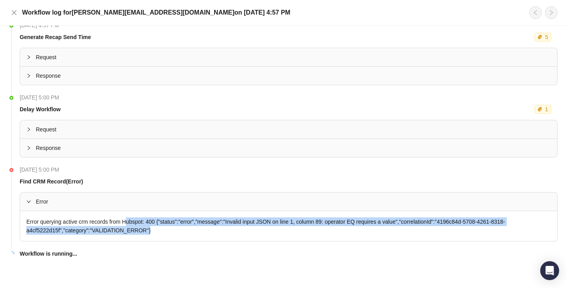
drag, startPoint x: 174, startPoint y: 226, endPoint x: 128, endPoint y: 222, distance: 45.9
click at [128, 222] on div "Error querying active crm records from Hubspot: 400 {"status":"error","message"…" at bounding box center [288, 226] width 537 height 30
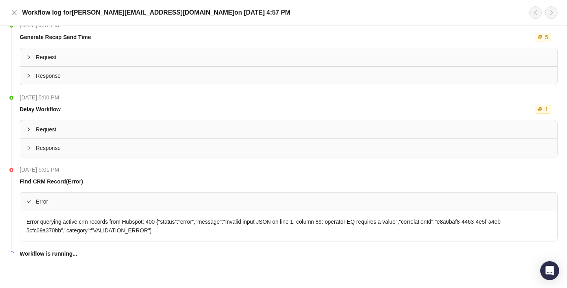
click at [128, 222] on div "Error querying active crm records from Hubspot: 400 {"status":"error","message"…" at bounding box center [288, 226] width 537 height 30
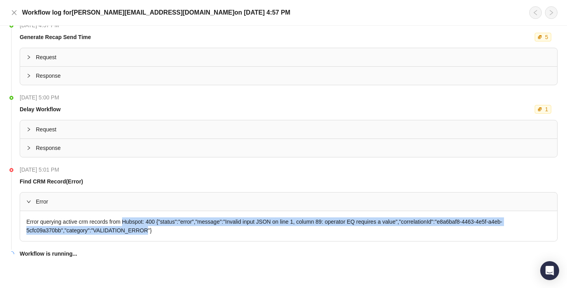
drag, startPoint x: 128, startPoint y: 222, endPoint x: 128, endPoint y: 230, distance: 8.7
click at [128, 230] on div "Error querying active crm records from Hubspot: 400 {"status":"error","message"…" at bounding box center [288, 226] width 537 height 30
drag, startPoint x: 128, startPoint y: 230, endPoint x: 96, endPoint y: 221, distance: 33.9
click at [96, 221] on div "Error querying active crm records from Hubspot: 400 {"status":"error","message"…" at bounding box center [288, 226] width 537 height 30
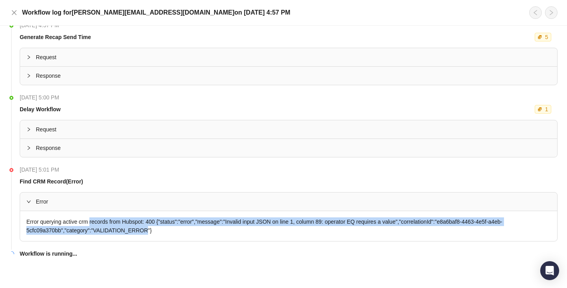
click at [96, 221] on div "Error querying active crm records from Hubspot: 400 {"status":"error","message"…" at bounding box center [288, 226] width 537 height 30
drag, startPoint x: 92, startPoint y: 226, endPoint x: 82, endPoint y: 219, distance: 11.6
click at [82, 219] on div "Error querying active crm records from Hubspot: 400 {"status":"error","message"…" at bounding box center [288, 226] width 537 height 30
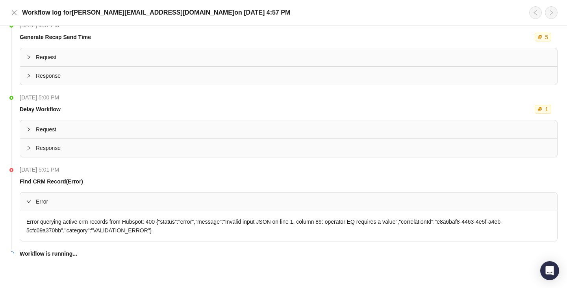
click at [82, 219] on div "Error querying active crm records from Hubspot: 400 {"status":"error","message"…" at bounding box center [288, 226] width 537 height 30
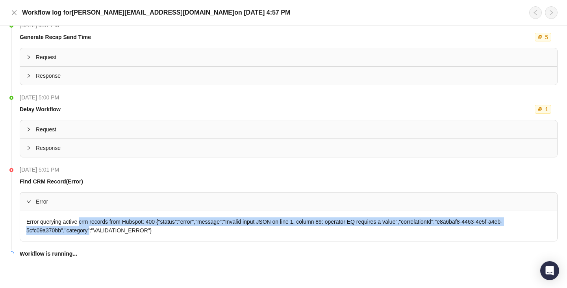
drag, startPoint x: 82, startPoint y: 219, endPoint x: 92, endPoint y: 226, distance: 11.6
click at [92, 226] on div "Error querying active crm records from Hubspot: 400 {"status":"error","message"…" at bounding box center [288, 226] width 537 height 30
drag, startPoint x: 92, startPoint y: 226, endPoint x: 86, endPoint y: 221, distance: 7.0
click at [86, 221] on div "Error querying active crm records from Hubspot: 400 {"status":"error","message"…" at bounding box center [288, 226] width 537 height 30
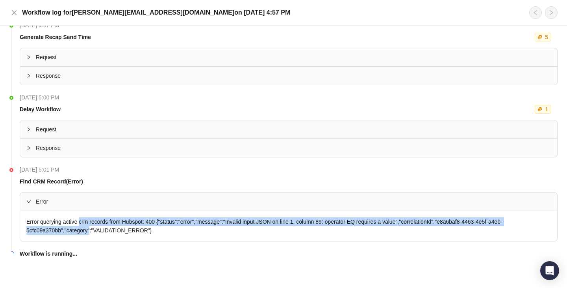
click at [86, 221] on div "Error querying active crm records from Hubspot: 400 {"status":"error","message"…" at bounding box center [288, 226] width 537 height 30
drag, startPoint x: 86, startPoint y: 221, endPoint x: 92, endPoint y: 227, distance: 8.1
click at [92, 227] on div "Error querying active crm records from Hubspot: 400 {"status":"error","message"…" at bounding box center [288, 226] width 537 height 30
click at [91, 227] on div "Error querying active crm records from Hubspot: 400 {"status":"error","message"…" at bounding box center [288, 226] width 537 height 30
drag, startPoint x: 91, startPoint y: 227, endPoint x: 89, endPoint y: 223, distance: 4.6
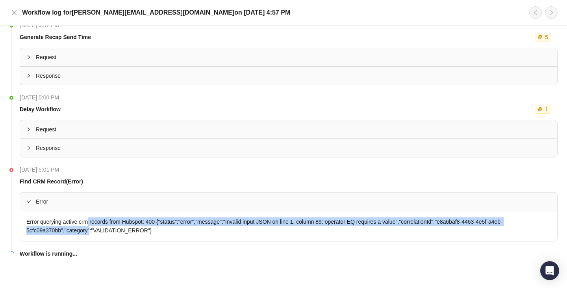
click at [89, 223] on div "Error querying active crm records from Hubspot: 400 {"status":"error","message"…" at bounding box center [288, 226] width 537 height 30
click at [89, 224] on div "Error querying active crm records from Hubspot: 400 {"status":"error","message"…" at bounding box center [288, 226] width 537 height 30
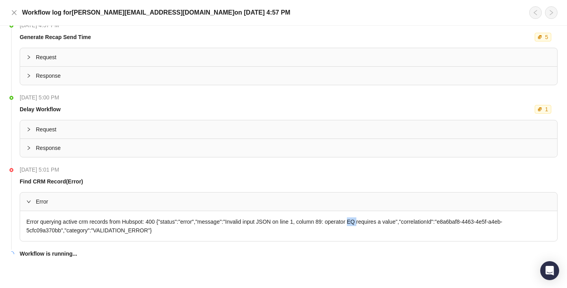
drag, startPoint x: 362, startPoint y: 222, endPoint x: 376, endPoint y: 222, distance: 13.8
click at [376, 222] on div "Error querying active crm records from Hubspot: 400 {"status":"error","message"…" at bounding box center [288, 226] width 537 height 30
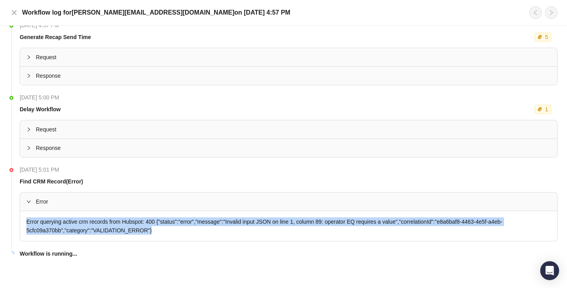
drag, startPoint x: 169, startPoint y: 227, endPoint x: 111, endPoint y: 215, distance: 59.5
click at [111, 215] on div "Error querying active crm records from Hubspot: 400 {"status":"error","message"…" at bounding box center [288, 226] width 537 height 30
click at [110, 215] on div "Error querying active crm records from Hubspot: 400 {"status":"error","message"…" at bounding box center [288, 226] width 537 height 30
click at [102, 227] on div "Error querying active crm records from Hubspot: 400 {"status":"error","message"…" at bounding box center [288, 226] width 537 height 30
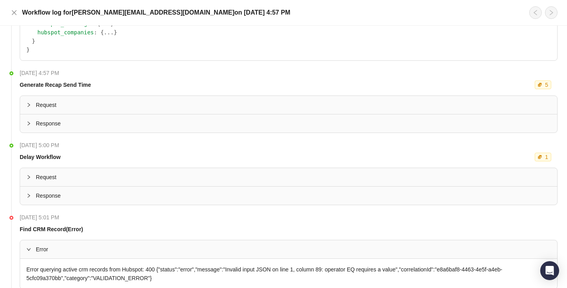
scroll to position [292, 0]
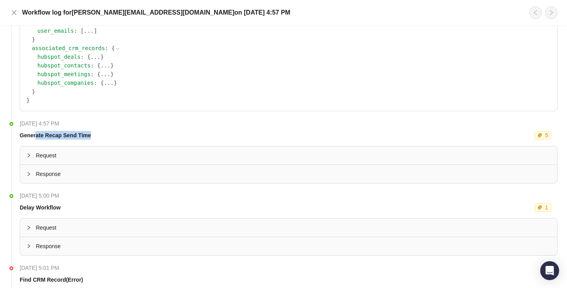
drag, startPoint x: 35, startPoint y: 134, endPoint x: 90, endPoint y: 134, distance: 54.8
click at [90, 134] on strong "Generate Recap Send Time" at bounding box center [55, 135] width 71 height 6
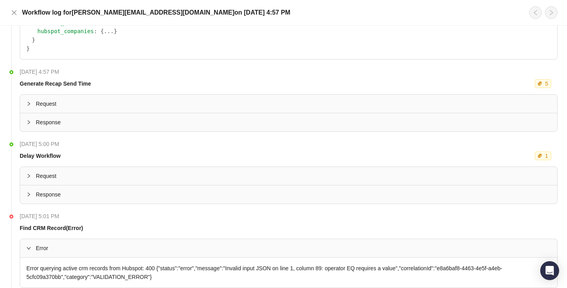
scroll to position [338, 0]
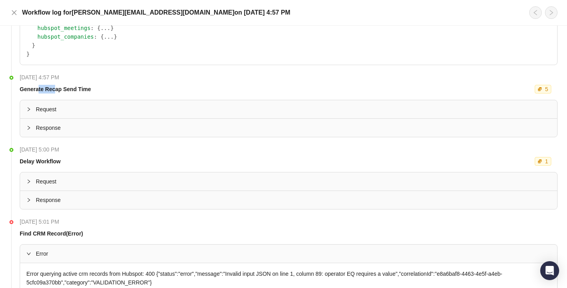
drag, startPoint x: 38, startPoint y: 93, endPoint x: 56, endPoint y: 93, distance: 17.7
click at [56, 93] on div "Generate Recap Send Time" at bounding box center [55, 89] width 74 height 9
click at [56, 92] on div "Generate Recap Send Time" at bounding box center [55, 89] width 74 height 9
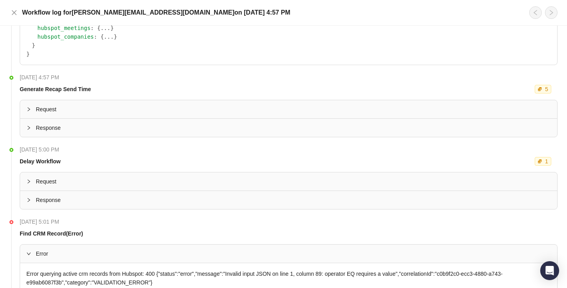
click at [175, 100] on div "Request" at bounding box center [288, 109] width 537 height 18
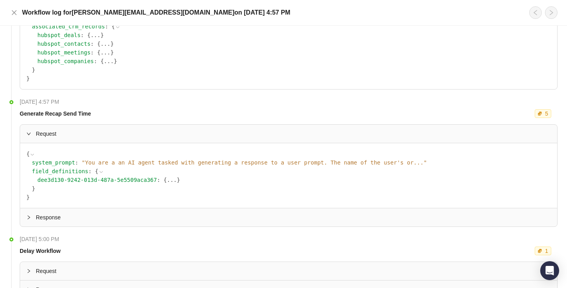
scroll to position [455, 0]
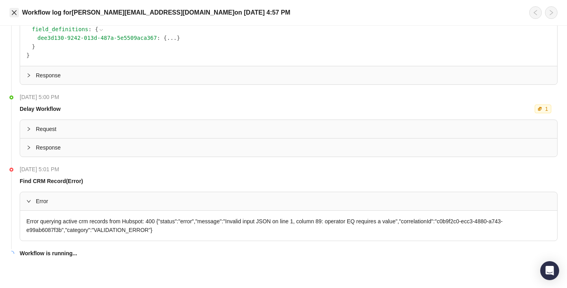
click at [14, 9] on button "Close" at bounding box center [13, 12] width 9 height 9
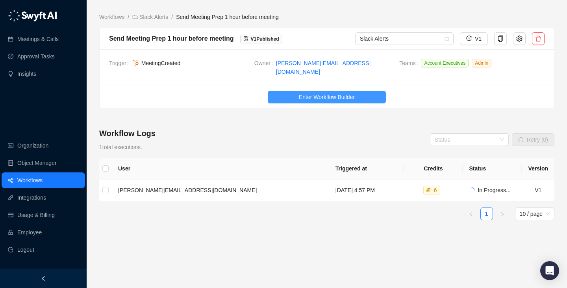
click at [334, 93] on span "Enter Workflow Builder" at bounding box center [327, 97] width 56 height 9
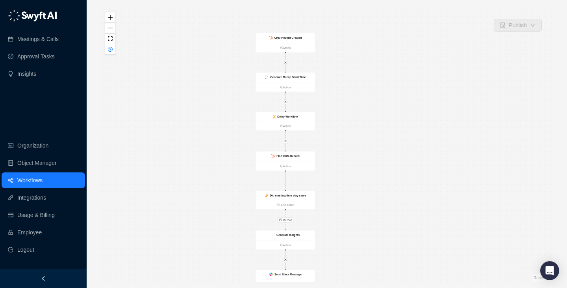
drag, startPoint x: 278, startPoint y: 154, endPoint x: 237, endPoint y: 171, distance: 44.7
click at [237, 171] on div "Is True Delay Workflow Action CRM Record Created Action Generate Recap Send Tim…" at bounding box center [326, 143] width 455 height 275
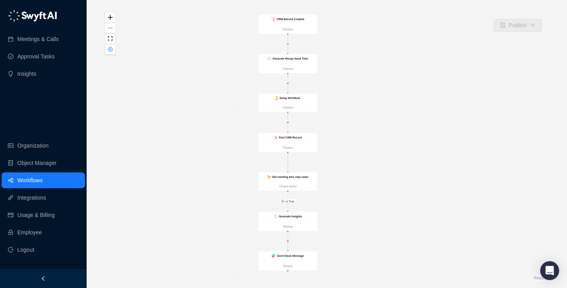
drag, startPoint x: 399, startPoint y: 126, endPoint x: 403, endPoint y: 106, distance: 20.3
click at [403, 106] on div "Is True Delay Workflow Action CRM Record Created Action Generate Recap Send Tim…" at bounding box center [326, 143] width 455 height 275
drag, startPoint x: 385, startPoint y: 202, endPoint x: 385, endPoint y: 161, distance: 41.0
click at [385, 161] on div "Is True Delay Workflow Action CRM Record Created Action Generate Recap Send Tim…" at bounding box center [326, 143] width 455 height 275
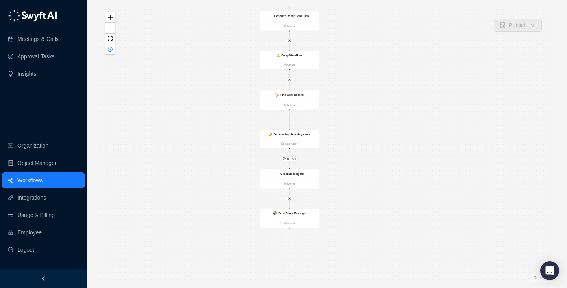
drag, startPoint x: 208, startPoint y: 118, endPoint x: 184, endPoint y: 147, distance: 38.1
click at [184, 147] on div "Is True Delay Workflow Action CRM Record Created Action Generate Recap Send Tim…" at bounding box center [326, 143] width 455 height 275
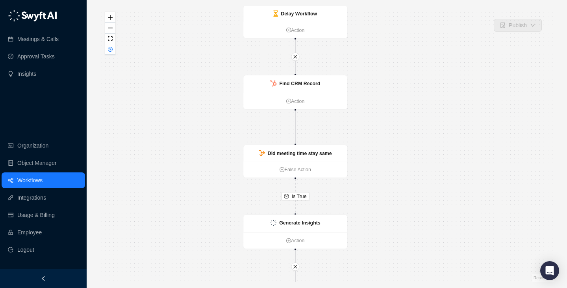
drag, startPoint x: 182, startPoint y: 147, endPoint x: 125, endPoint y: 100, distance: 73.3
click at [125, 100] on div "Is True Delay Workflow Action CRM Record Created Action Generate Recap Send Tim…" at bounding box center [326, 143] width 455 height 275
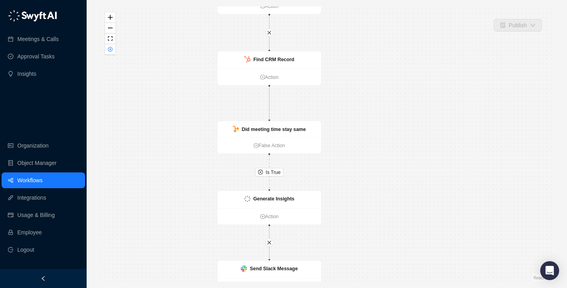
drag, startPoint x: 125, startPoint y: 100, endPoint x: 125, endPoint y: 91, distance: 9.1
click at [125, 91] on div "Is True Delay Workflow Action CRM Record Created Action Generate Recap Send Tim…" at bounding box center [326, 143] width 455 height 275
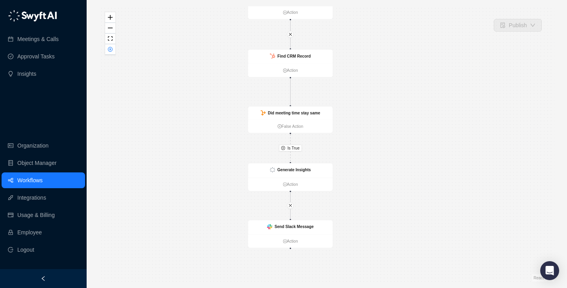
drag, startPoint x: 125, startPoint y: 91, endPoint x: 154, endPoint y: 78, distance: 31.4
click at [154, 78] on div "Is True Delay Workflow Action CRM Record Created Action Generate Recap Send Tim…" at bounding box center [326, 143] width 455 height 275
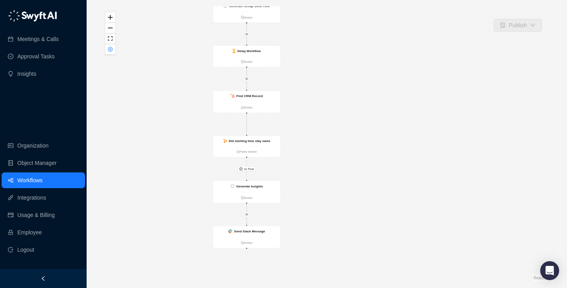
drag, startPoint x: 154, startPoint y: 78, endPoint x: 153, endPoint y: 123, distance: 44.9
click at [153, 123] on div "Is True Delay Workflow Action CRM Record Created Action Generate Recap Send Tim…" at bounding box center [326, 143] width 455 height 275
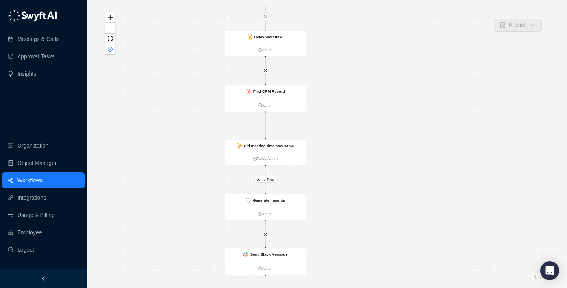
drag, startPoint x: 153, startPoint y: 123, endPoint x: 153, endPoint y: 96, distance: 26.4
click at [153, 96] on div "Is True Delay Workflow Action CRM Record Created Action Generate Recap Send Tim…" at bounding box center [326, 143] width 455 height 275
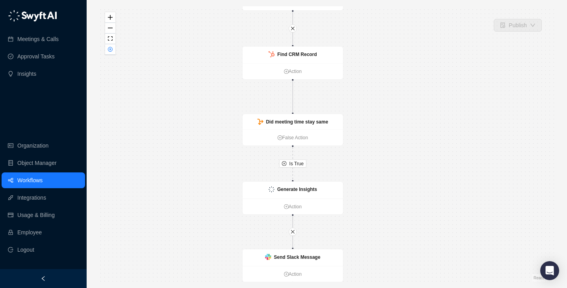
drag, startPoint x: 153, startPoint y: 96, endPoint x: 153, endPoint y: 82, distance: 14.2
click at [153, 82] on div "Is True Delay Workflow Action CRM Record Created Action Generate Recap Send Tim…" at bounding box center [326, 143] width 455 height 275
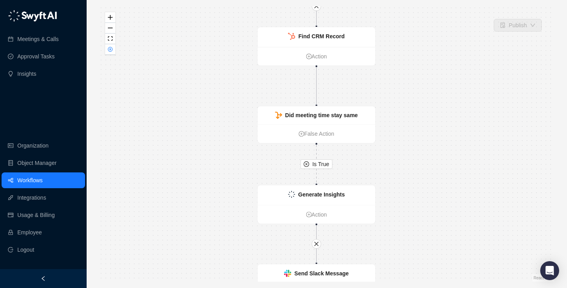
drag, startPoint x: 153, startPoint y: 82, endPoint x: 153, endPoint y: 52, distance: 29.5
click at [153, 52] on div "Is True Delay Workflow Action CRM Record Created Action Generate Recap Send Tim…" at bounding box center [326, 143] width 455 height 275
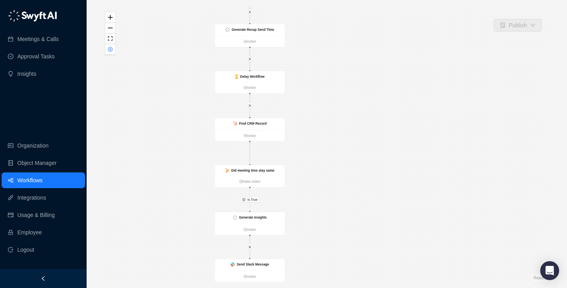
drag, startPoint x: 153, startPoint y: 52, endPoint x: 152, endPoint y: 150, distance: 97.7
click at [152, 150] on div "Is True Delay Workflow Action CRM Record Created Action Generate Recap Send Tim…" at bounding box center [326, 143] width 455 height 275
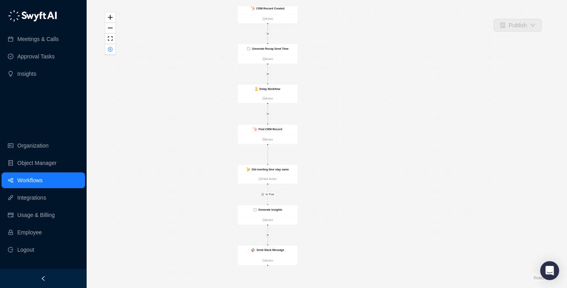
drag, startPoint x: 160, startPoint y: 138, endPoint x: 191, endPoint y: 142, distance: 31.8
click at [191, 142] on div "Is True Delay Workflow Action CRM Record Created Action Generate Recap Send Tim…" at bounding box center [326, 143] width 455 height 275
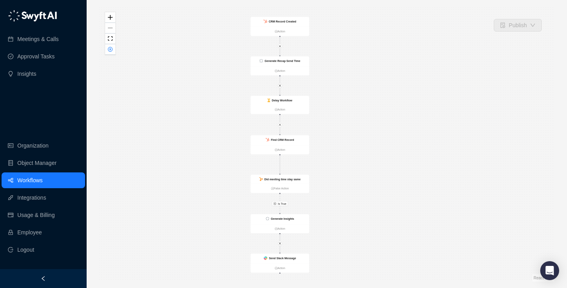
drag, startPoint x: 191, startPoint y: 142, endPoint x: 204, endPoint y: 152, distance: 17.1
click at [204, 152] on div "Is True Delay Workflow Action CRM Record Created Action Generate Recap Send Tim…" at bounding box center [326, 143] width 455 height 275
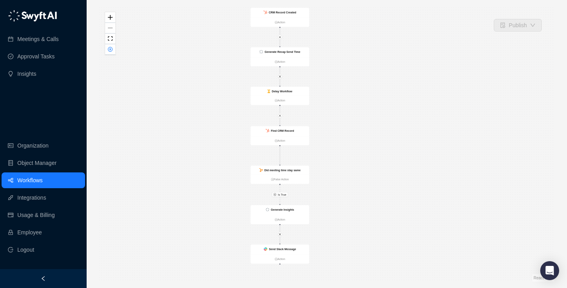
drag, startPoint x: 185, startPoint y: 136, endPoint x: 185, endPoint y: 126, distance: 9.5
click at [185, 126] on div "Is True Delay Workflow Action CRM Record Created Action Generate Recap Send Tim…" at bounding box center [326, 143] width 455 height 275
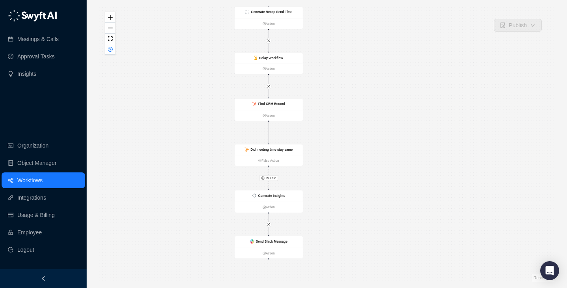
drag, startPoint x: 185, startPoint y: 126, endPoint x: 158, endPoint y: 98, distance: 38.4
click at [158, 98] on div "Is True Delay Workflow Action CRM Record Created Action Generate Recap Send Tim…" at bounding box center [326, 143] width 455 height 275
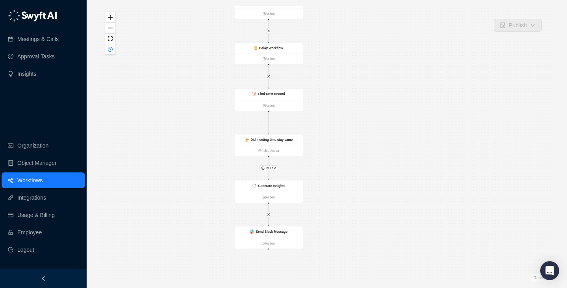
drag, startPoint x: 199, startPoint y: 107, endPoint x: 199, endPoint y: 95, distance: 11.8
click at [199, 96] on div "Is True Delay Workflow Action CRM Record Created Action Generate Recap Send Tim…" at bounding box center [326, 143] width 455 height 275
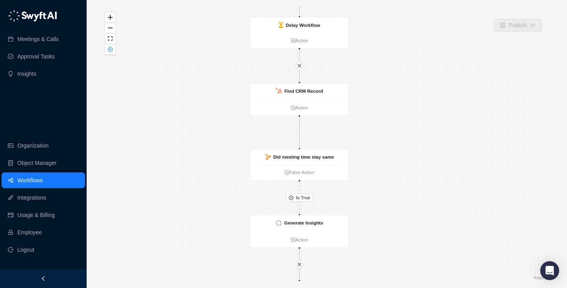
drag, startPoint x: 199, startPoint y: 100, endPoint x: 163, endPoint y: 99, distance: 35.9
click at [163, 99] on div "Is True Delay Workflow Action CRM Record Created Action Generate Recap Send Tim…" at bounding box center [326, 143] width 455 height 275
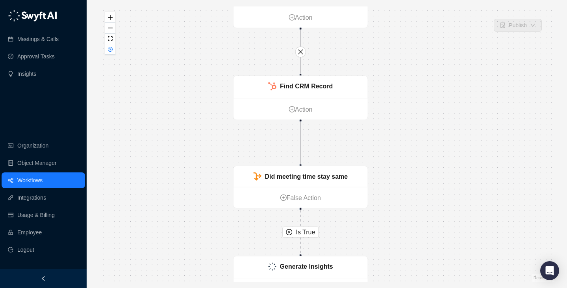
drag, startPoint x: 163, startPoint y: 99, endPoint x: 137, endPoint y: 136, distance: 45.0
click at [137, 136] on div "Is True Delay Workflow Action CRM Record Created Action Generate Recap Send Tim…" at bounding box center [326, 143] width 455 height 275
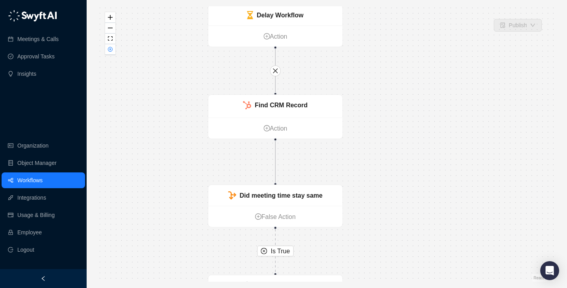
drag, startPoint x: 137, startPoint y: 137, endPoint x: 137, endPoint y: 120, distance: 17.3
click at [137, 120] on div "Is True Delay Workflow Action CRM Record Created Action Generate Recap Send Tim…" at bounding box center [326, 143] width 455 height 275
click at [279, 117] on ul "Action" at bounding box center [275, 127] width 134 height 21
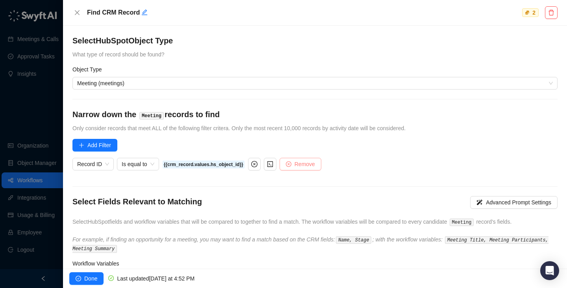
scroll to position [67, 0]
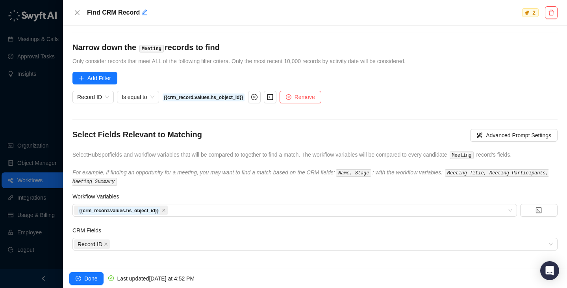
click at [34, 128] on div at bounding box center [283, 144] width 567 height 288
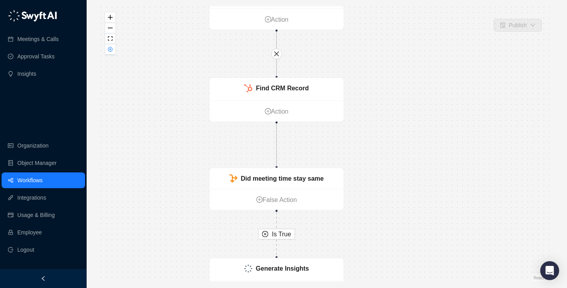
drag, startPoint x: 354, startPoint y: 86, endPoint x: 364, endPoint y: 55, distance: 32.5
click at [364, 55] on div "Is True Delay Workflow Action CRM Record Created Action Generate Recap Send Tim…" at bounding box center [326, 143] width 455 height 275
